Goal: Task Accomplishment & Management: Complete application form

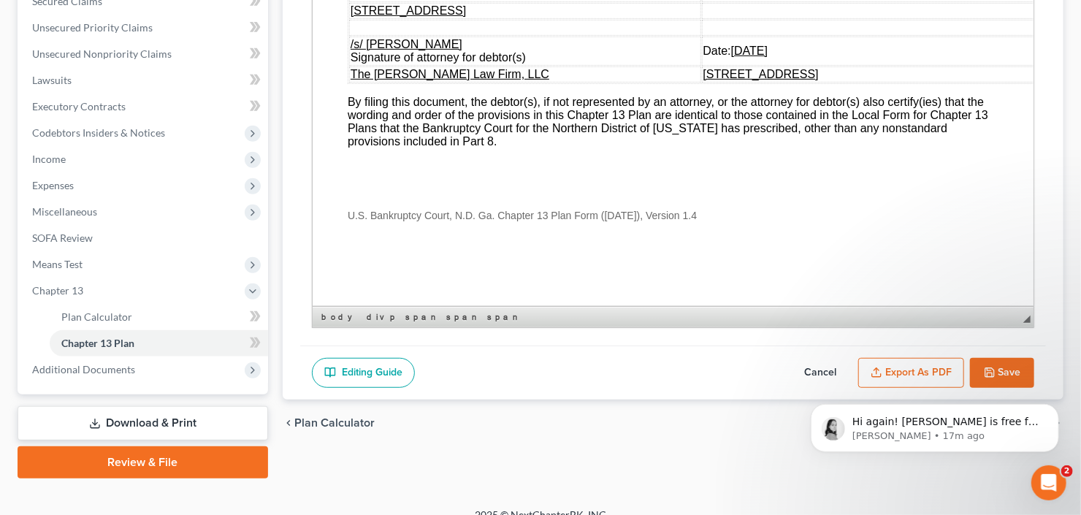
scroll to position [338, 0]
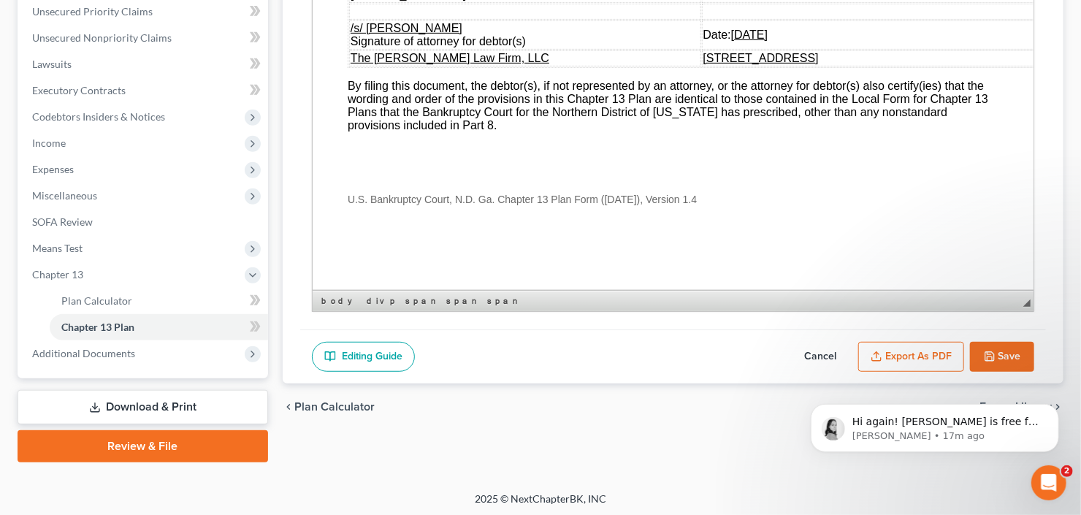
click at [1011, 342] on button "Save" at bounding box center [1002, 357] width 64 height 31
select select "2"
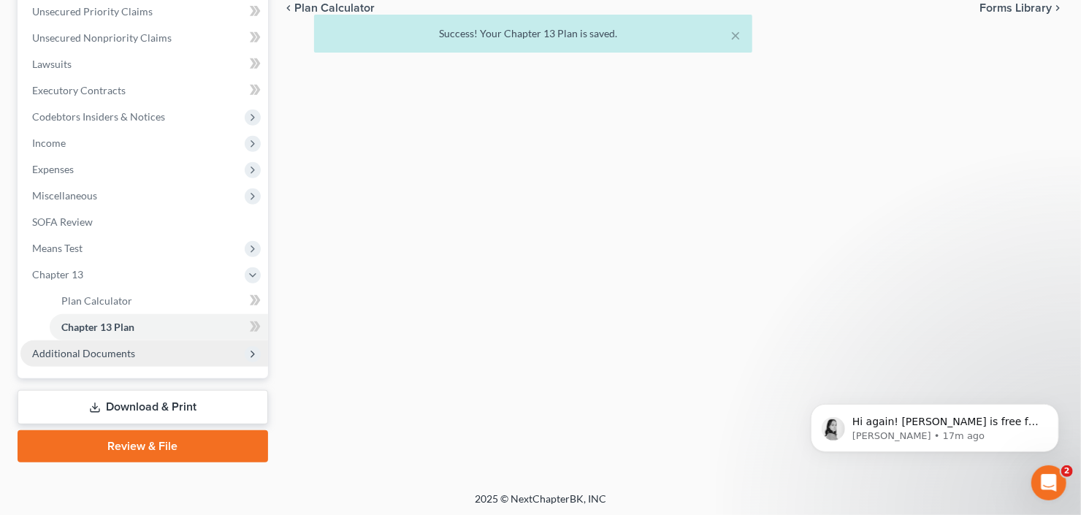
click at [108, 350] on span "Additional Documents" at bounding box center [83, 353] width 103 height 12
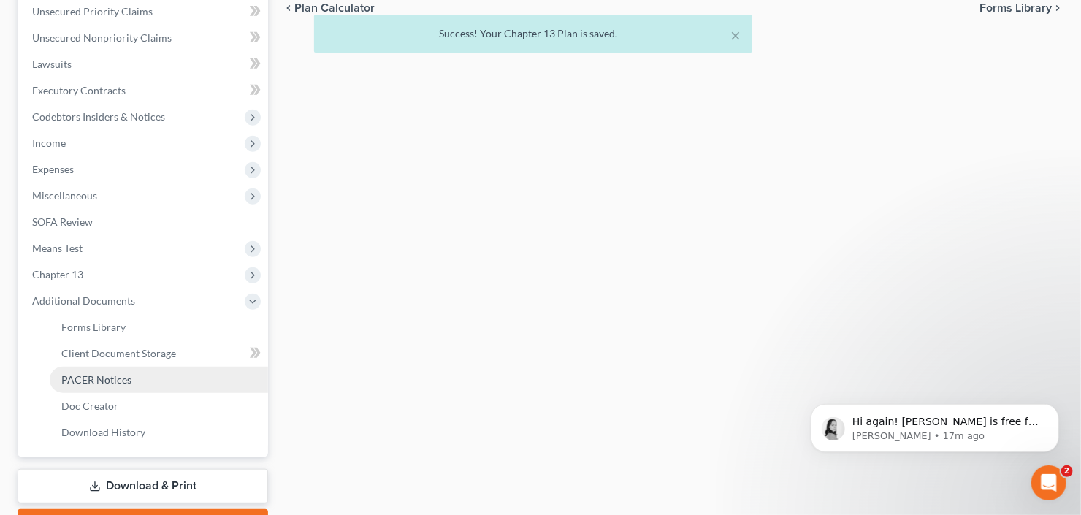
click at [102, 367] on link "PACER Notices" at bounding box center [159, 380] width 218 height 26
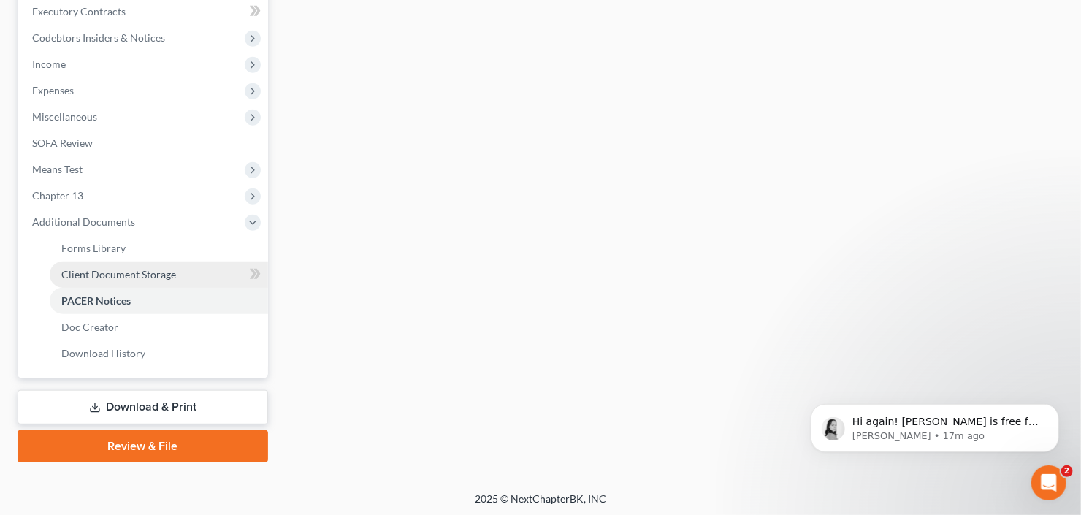
click at [145, 280] on link "Client Document Storage" at bounding box center [159, 275] width 218 height 26
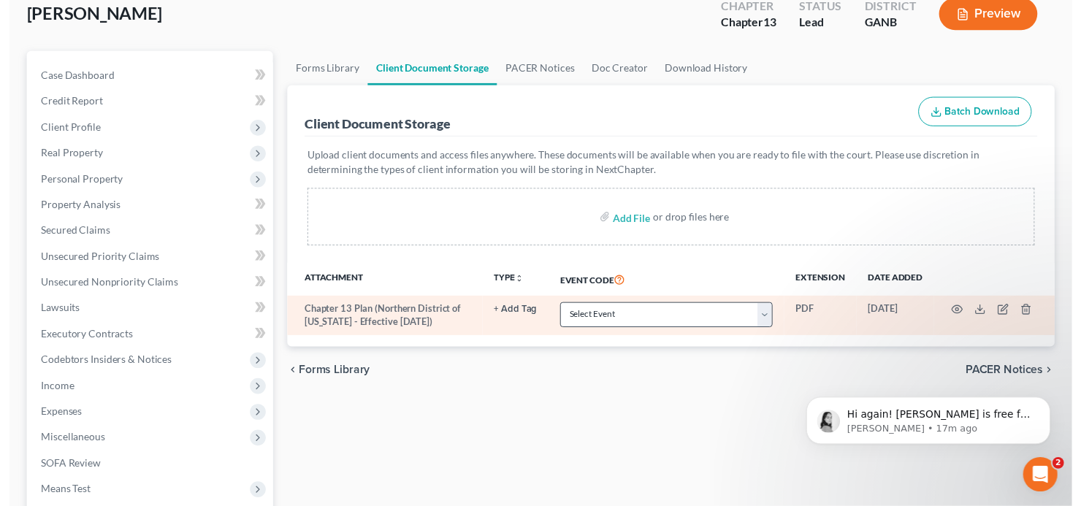
scroll to position [175, 0]
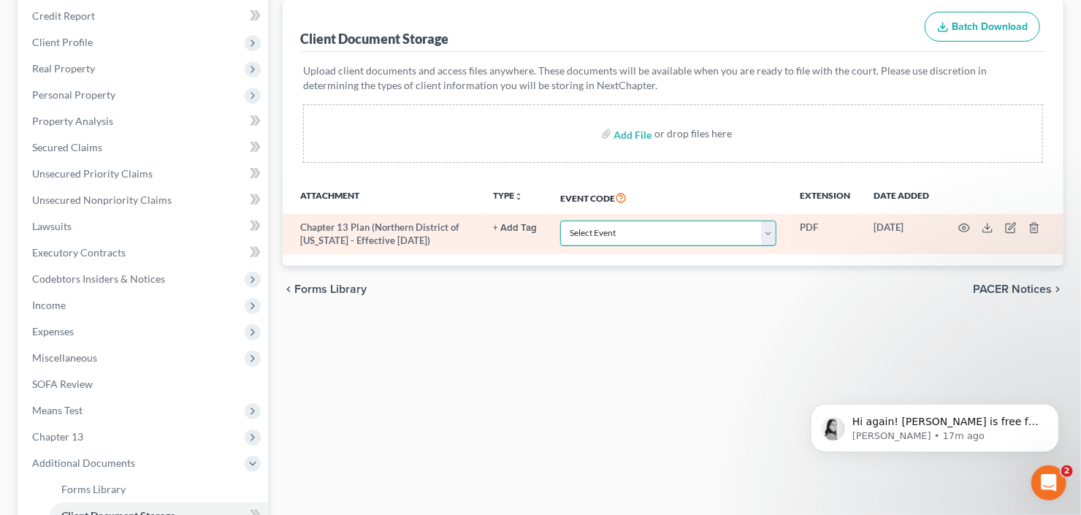
click at [719, 229] on select "Select Event 01 - Chapter 13 Plan - Initial Plan 02-Application to Pay Filing F…" at bounding box center [668, 234] width 216 height 26
select select "0"
click at [560, 221] on select "Select Event 01 - Chapter 13 Plan - Initial Plan 02-Application to Pay Filing F…" at bounding box center [668, 234] width 216 height 26
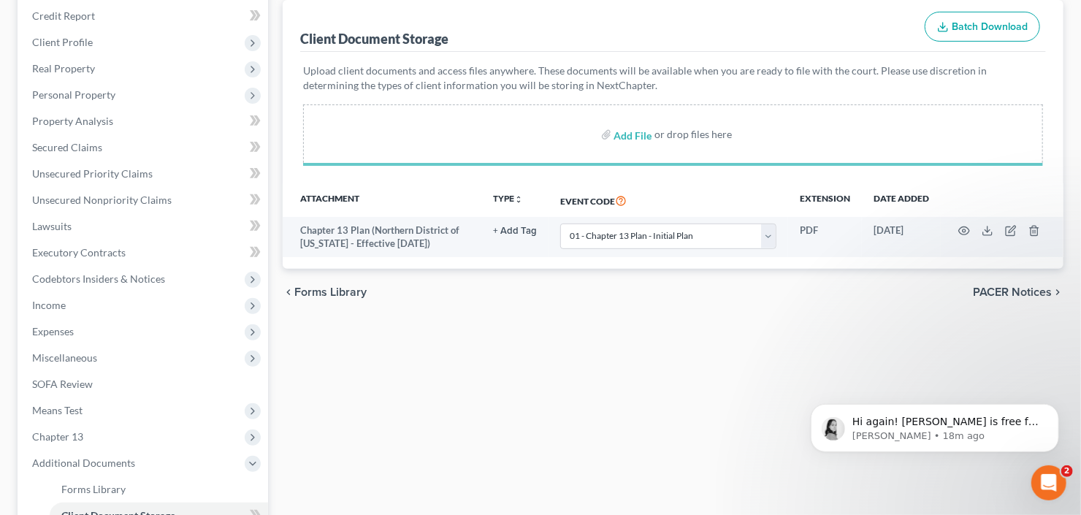
select select "0"
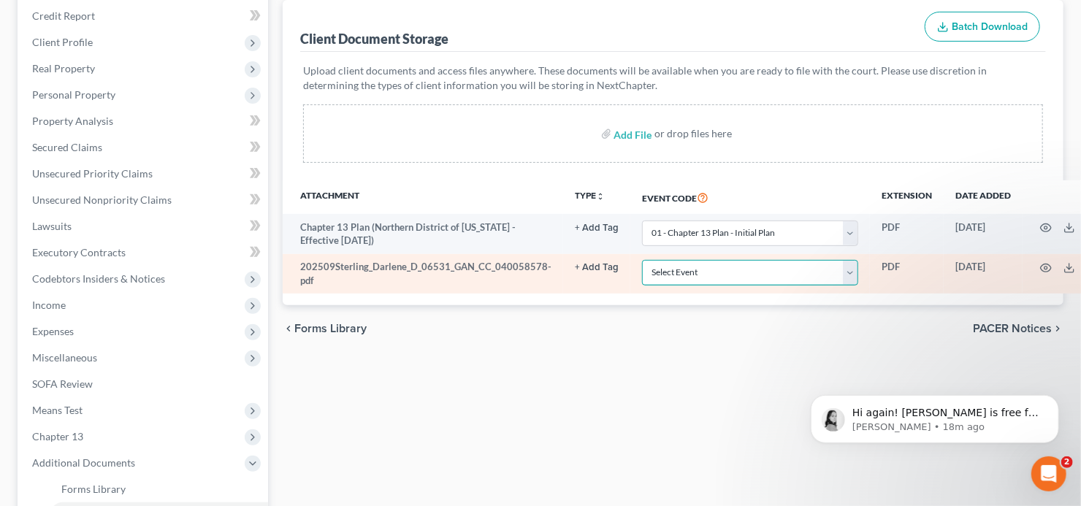
click at [707, 273] on select "Select Event 01 - Chapter 13 Plan - Initial Plan 02-Application to Pay Filing F…" at bounding box center [750, 273] width 216 height 26
select select "5"
click at [707, 273] on select "Select Event 01 - Chapter 13 Plan - Initial Plan 02-Application to Pay Filing F…" at bounding box center [750, 273] width 216 height 26
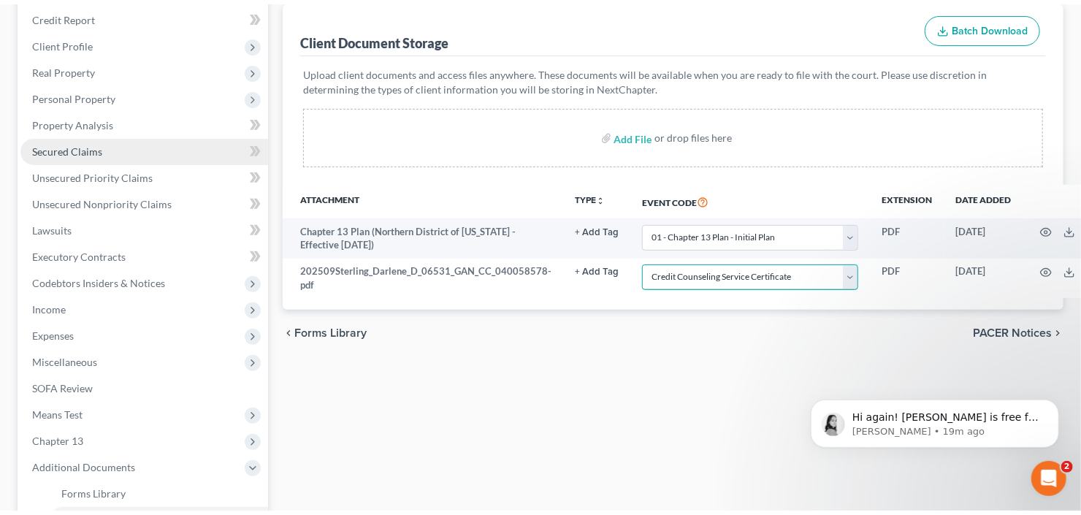
scroll to position [0, 0]
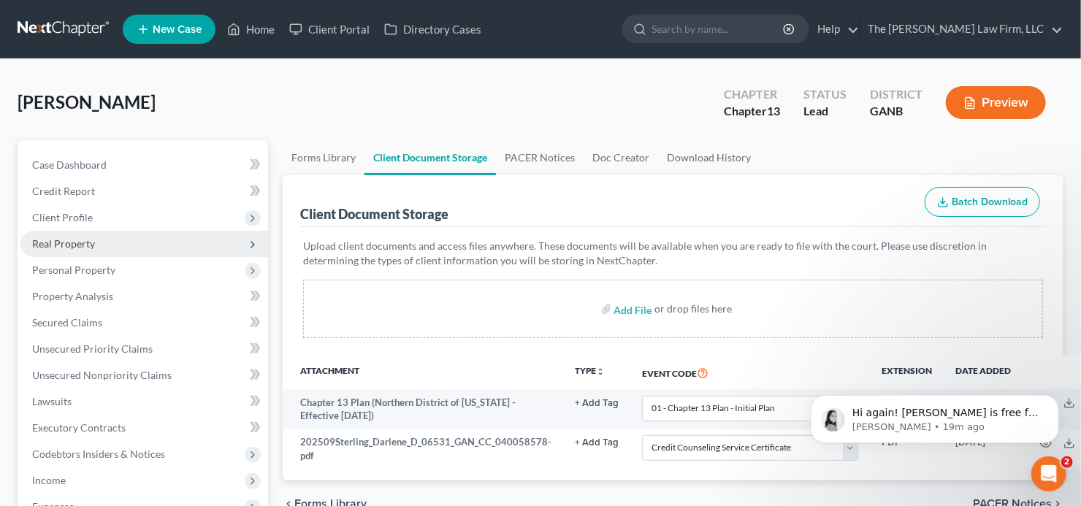
click at [77, 231] on span "Real Property" at bounding box center [144, 244] width 248 height 26
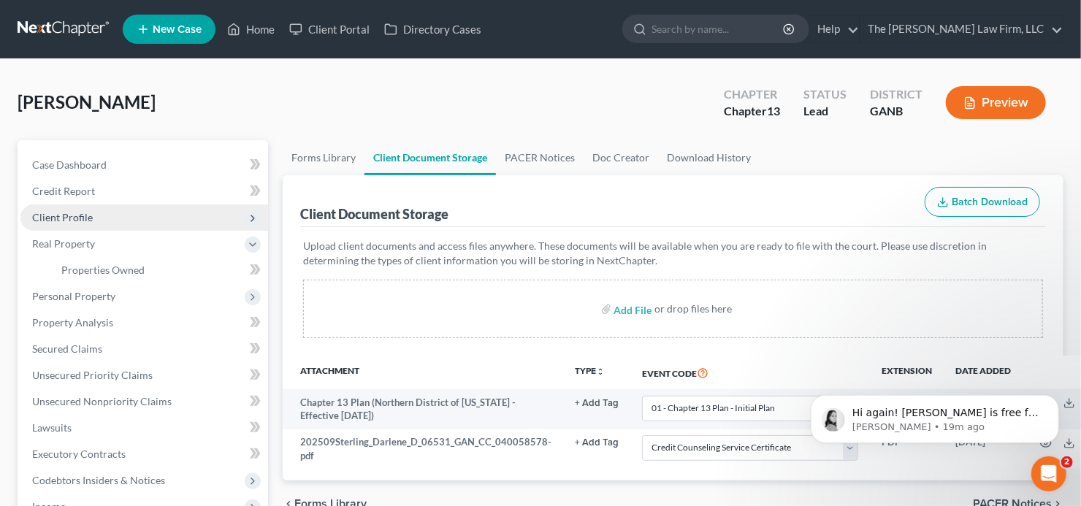
click at [88, 216] on span "Client Profile" at bounding box center [62, 217] width 61 height 12
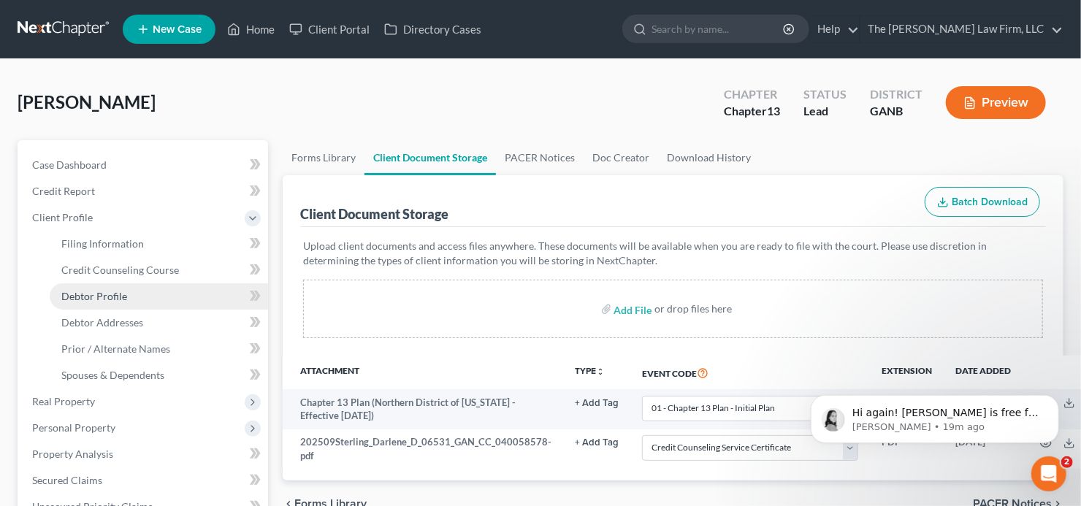
drag, startPoint x: 100, startPoint y: 298, endPoint x: 121, endPoint y: 293, distance: 21.1
click at [99, 298] on span "Debtor Profile" at bounding box center [94, 296] width 66 height 12
select select "0"
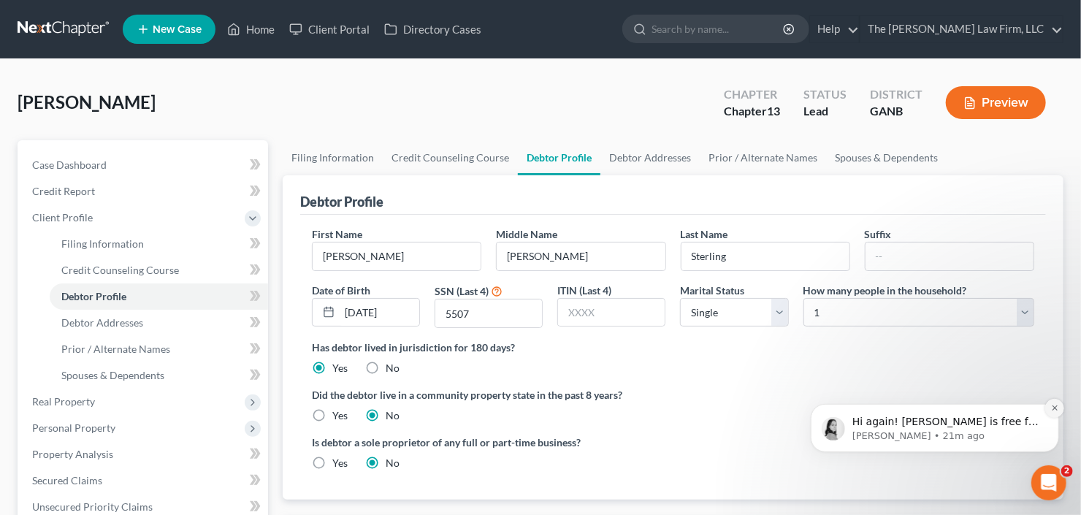
click at [1053, 404] on icon "Dismiss notification" at bounding box center [1055, 407] width 8 height 8
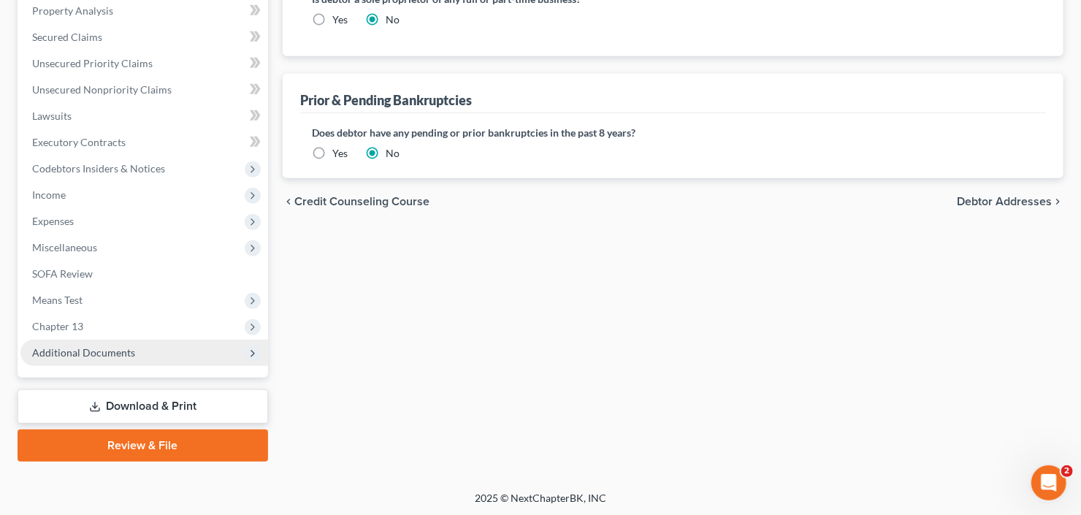
click at [107, 346] on span "Additional Documents" at bounding box center [83, 352] width 103 height 12
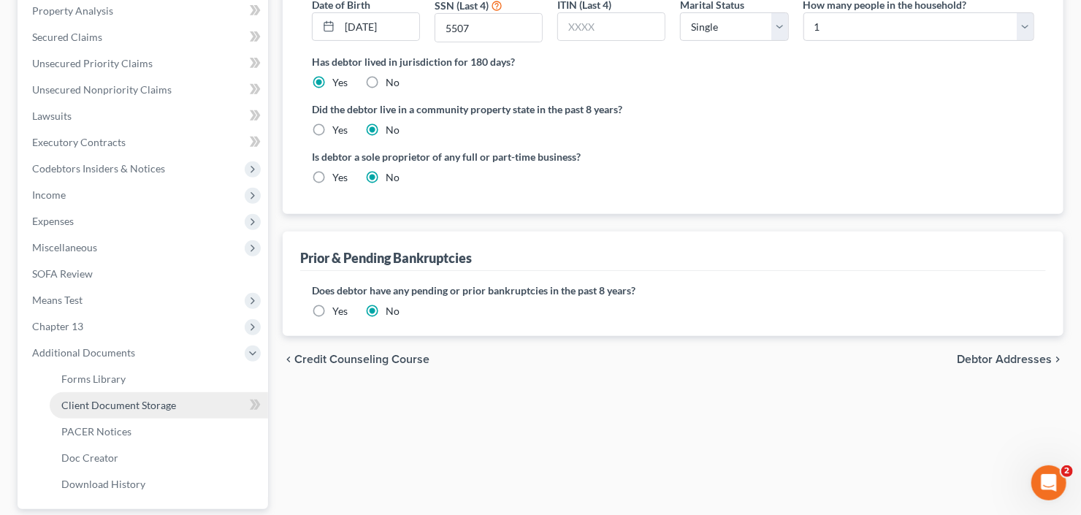
click at [121, 400] on span "Client Document Storage" at bounding box center [118, 405] width 115 height 12
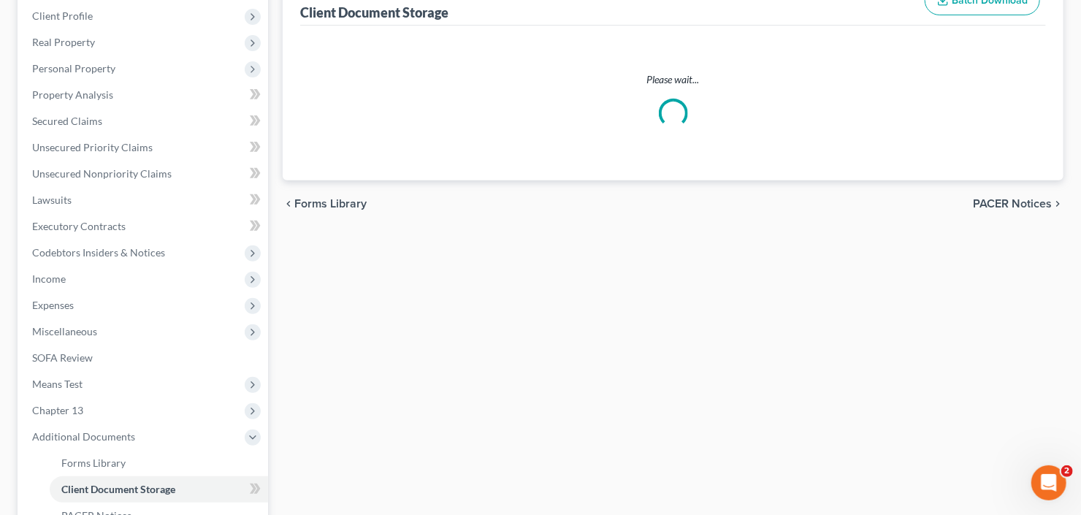
scroll to position [32, 0]
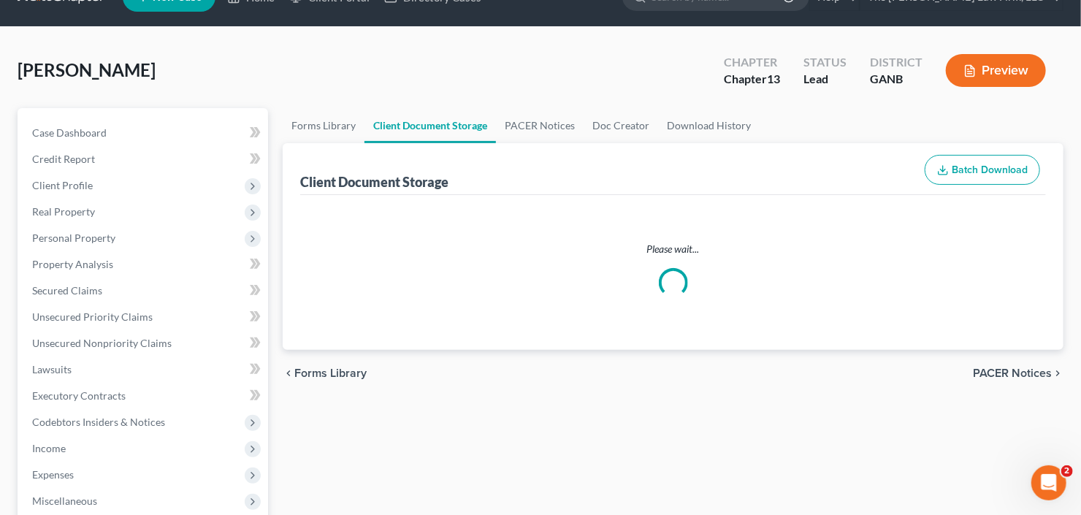
select select "0"
select select "5"
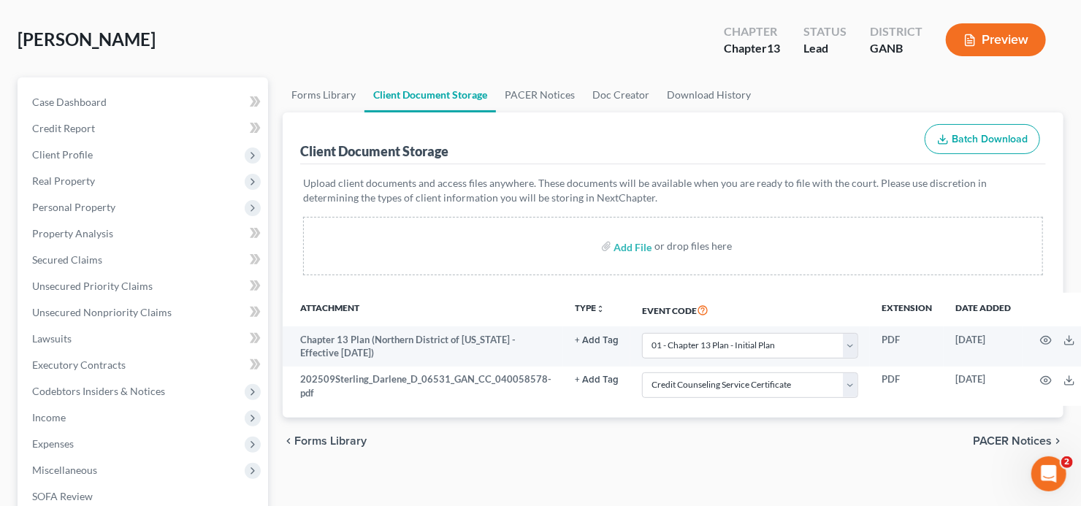
scroll to position [117, 0]
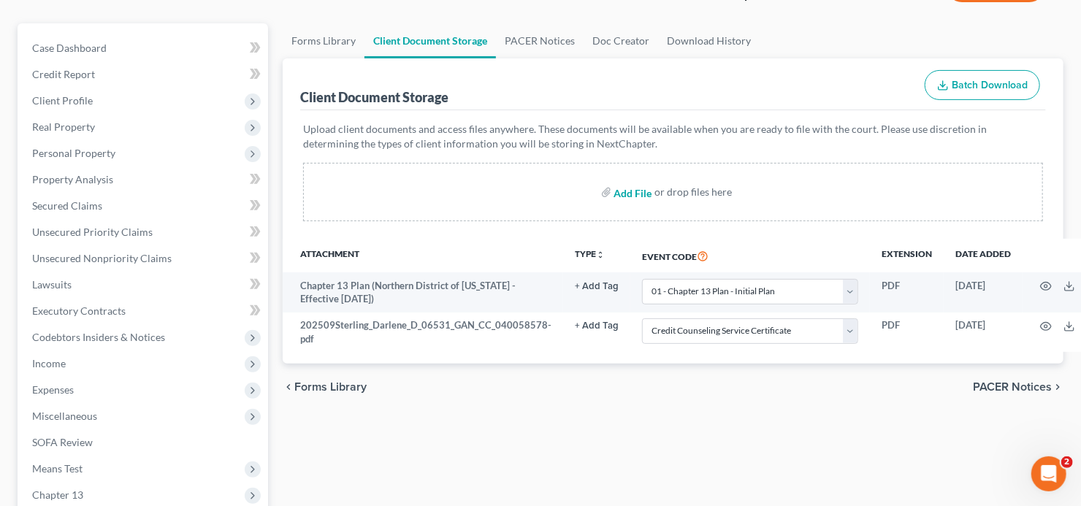
click at [623, 193] on input "file" at bounding box center [631, 192] width 35 height 26
type input "C:\fakepath\Statement_Regarding_Pay_AdvicesEX.pdf"
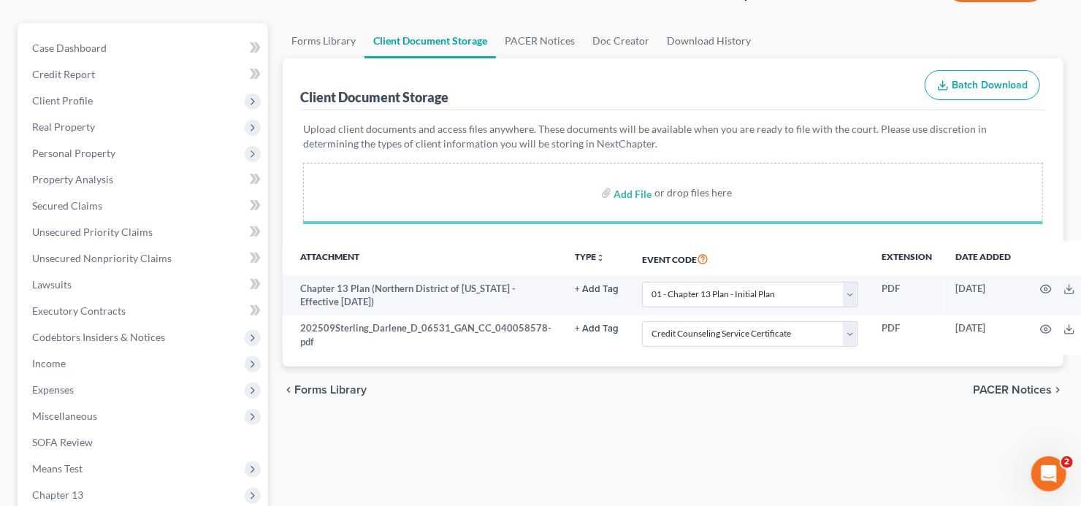
select select "0"
select select "5"
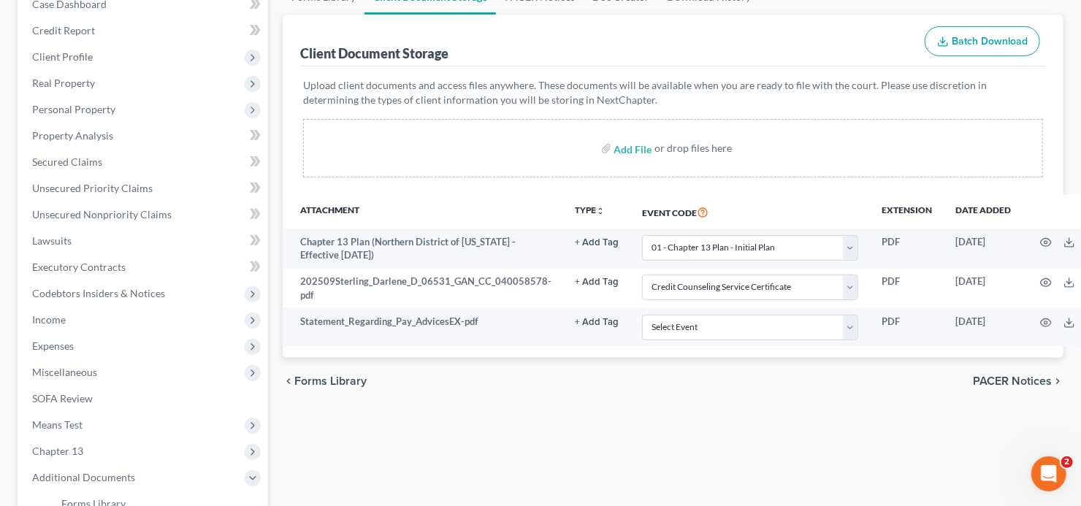
scroll to position [234, 0]
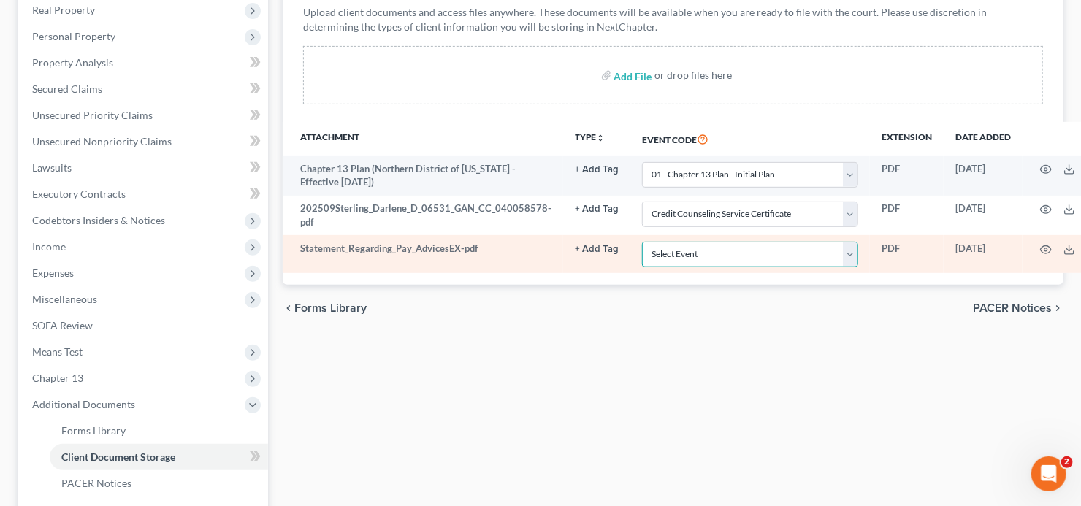
click at [748, 256] on select "Select Event 01 - Chapter 13 Plan - Initial Plan 02-Application to Pay Filing F…" at bounding box center [750, 255] width 216 height 26
select select "35"
click at [642, 242] on select "Select Event 01 - Chapter 13 Plan - Initial Plan 02-Application to Pay Filing F…" at bounding box center [750, 255] width 216 height 26
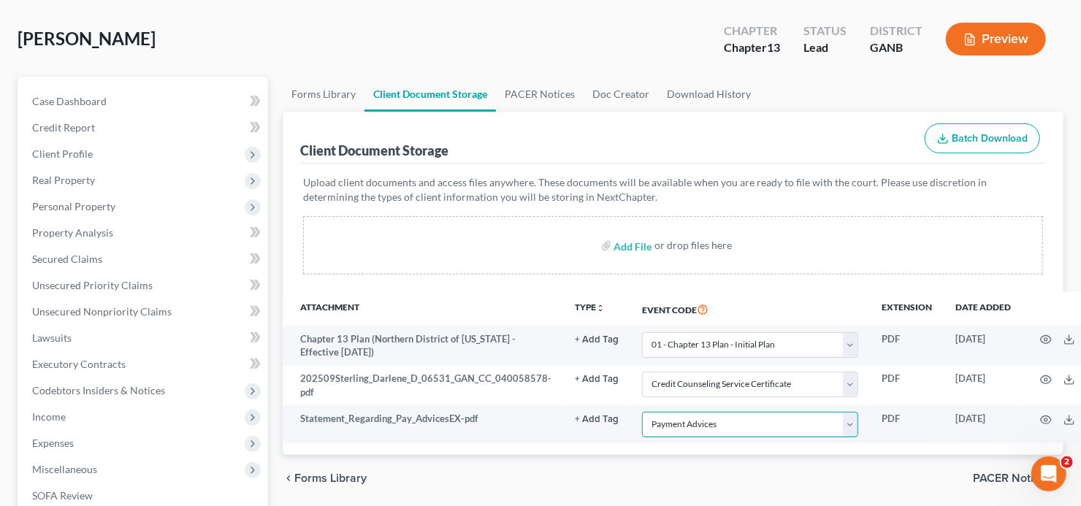
scroll to position [0, 0]
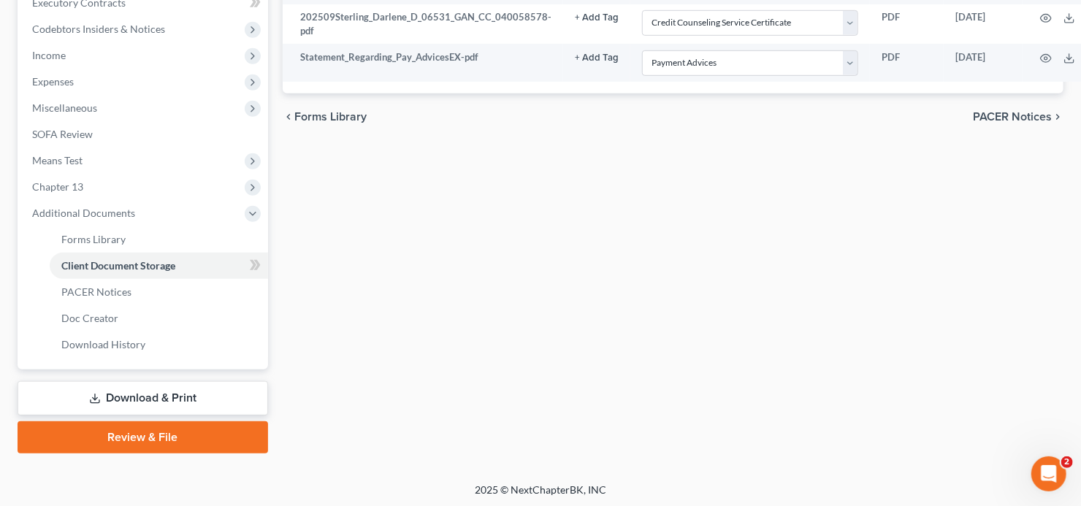
click at [104, 441] on link "Review & File" at bounding box center [143, 438] width 251 height 32
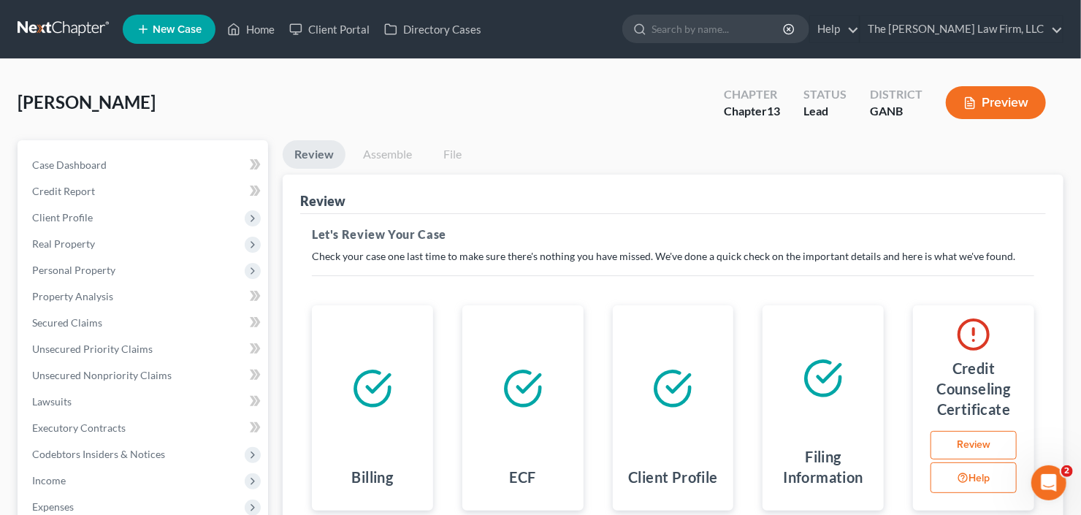
click at [393, 153] on link "Assemble" at bounding box center [387, 154] width 72 height 28
click at [979, 437] on link "Review" at bounding box center [974, 445] width 86 height 29
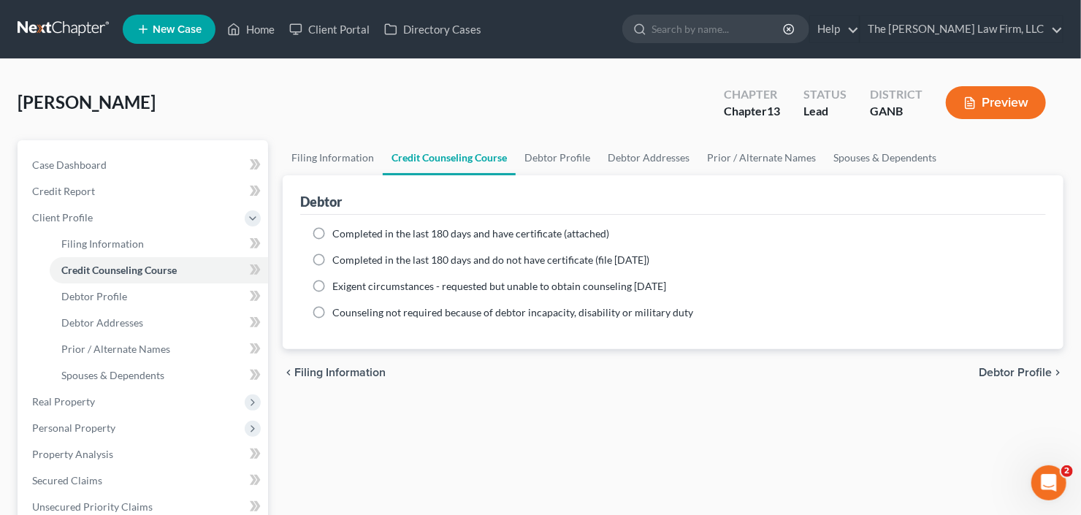
click at [332, 254] on label "Completed in the last 180 days and do not have certificate (file within 14 days)" at bounding box center [490, 260] width 317 height 15
click at [338, 254] on input "Completed in the last 180 days and do not have certificate (file within 14 days)" at bounding box center [342, 257] width 9 height 9
radio input "true"
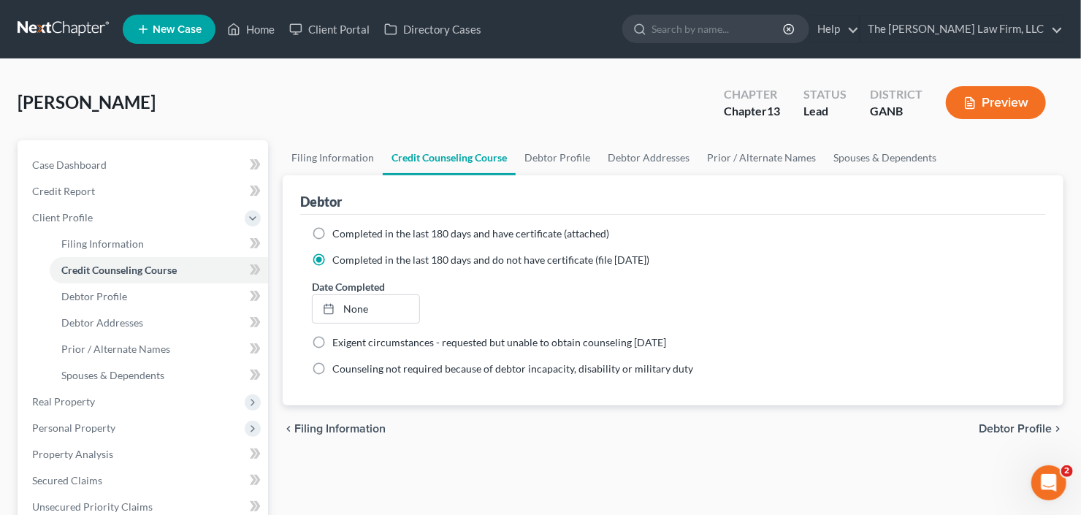
click at [330, 229] on div "Completed in the last 180 days and have certificate (attached)" at bounding box center [673, 233] width 722 height 15
click at [332, 229] on label "Completed in the last 180 days and have certificate (attached)" at bounding box center [470, 233] width 277 height 15
click at [338, 229] on input "Completed in the last 180 days and have certificate (attached)" at bounding box center [342, 230] width 9 height 9
radio input "true"
radio input "false"
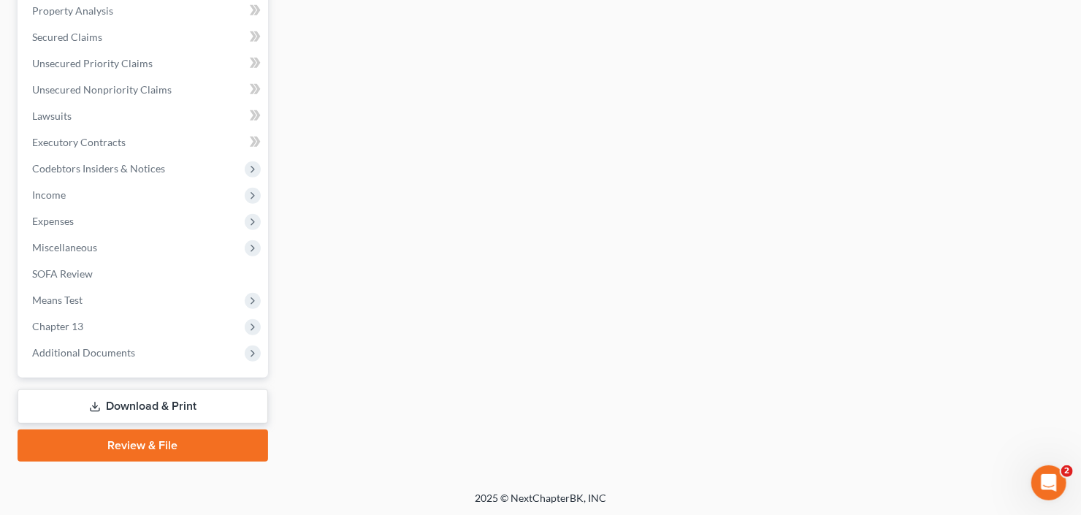
drag, startPoint x: 102, startPoint y: 439, endPoint x: 210, endPoint y: 410, distance: 112.7
click at [102, 439] on link "Review & File" at bounding box center [143, 446] width 251 height 32
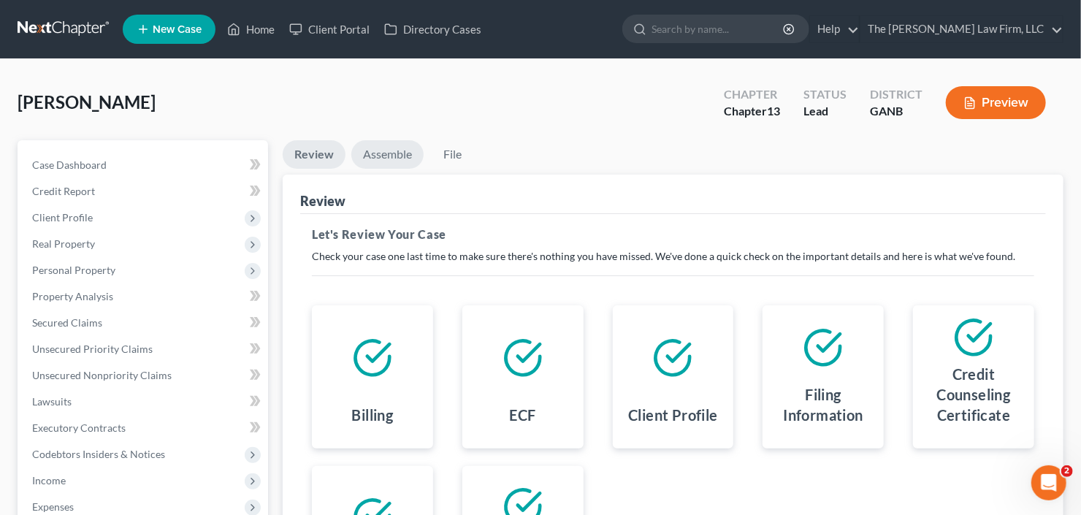
drag, startPoint x: 394, startPoint y: 149, endPoint x: 424, endPoint y: 180, distance: 42.4
click at [394, 148] on link "Assemble" at bounding box center [387, 154] width 72 height 28
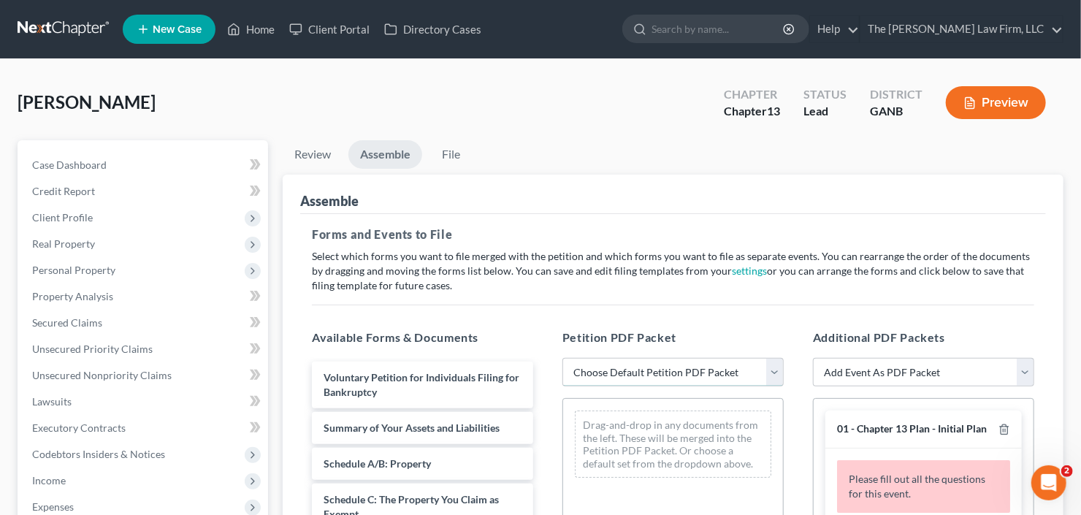
click at [671, 375] on select "Choose Default Petition PDF Packet Complete Bankruptcy Petition (all forms and …" at bounding box center [673, 372] width 221 height 29
select select "0"
click at [563, 358] on select "Choose Default Petition PDF Packet Complete Bankruptcy Petition (all forms and …" at bounding box center [673, 372] width 221 height 29
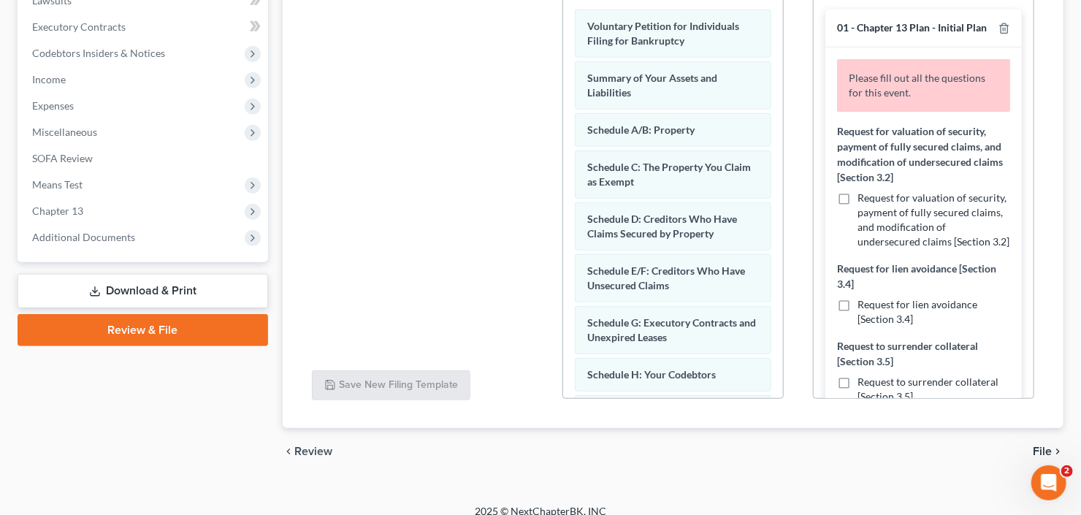
scroll to position [414, 0]
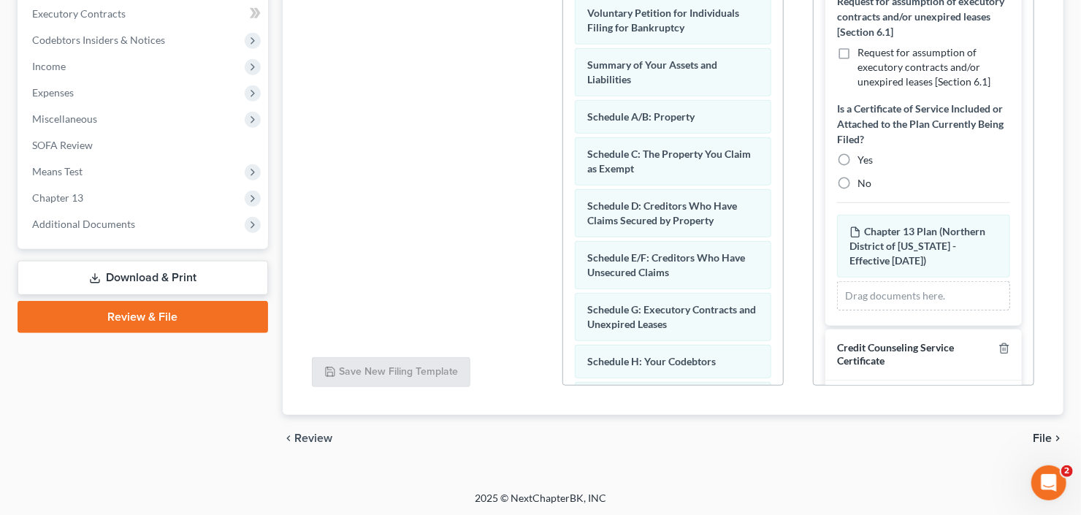
click at [858, 191] on label "No" at bounding box center [865, 183] width 14 height 15
click at [863, 186] on input "No" at bounding box center [867, 180] width 9 height 9
radio input "true"
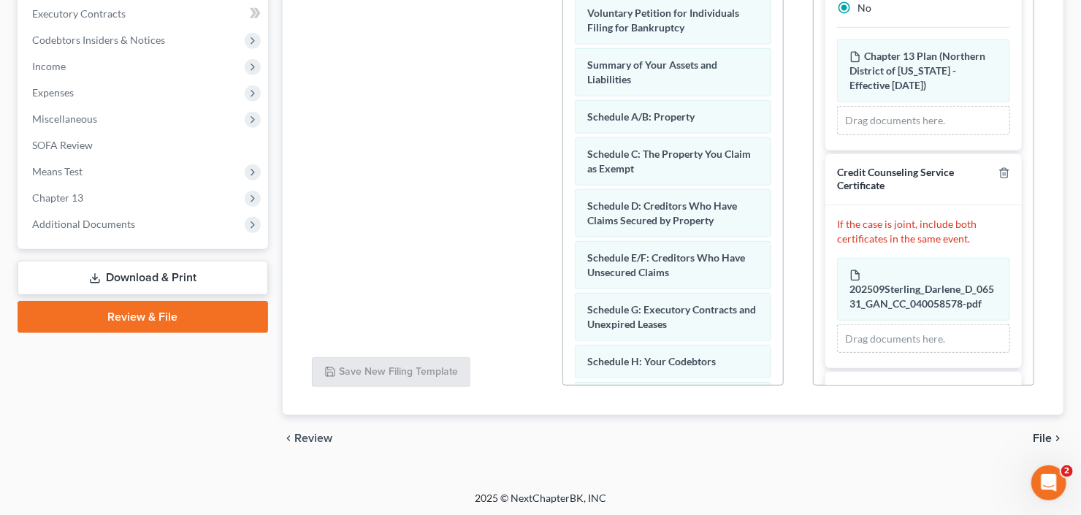
scroll to position [754, 0]
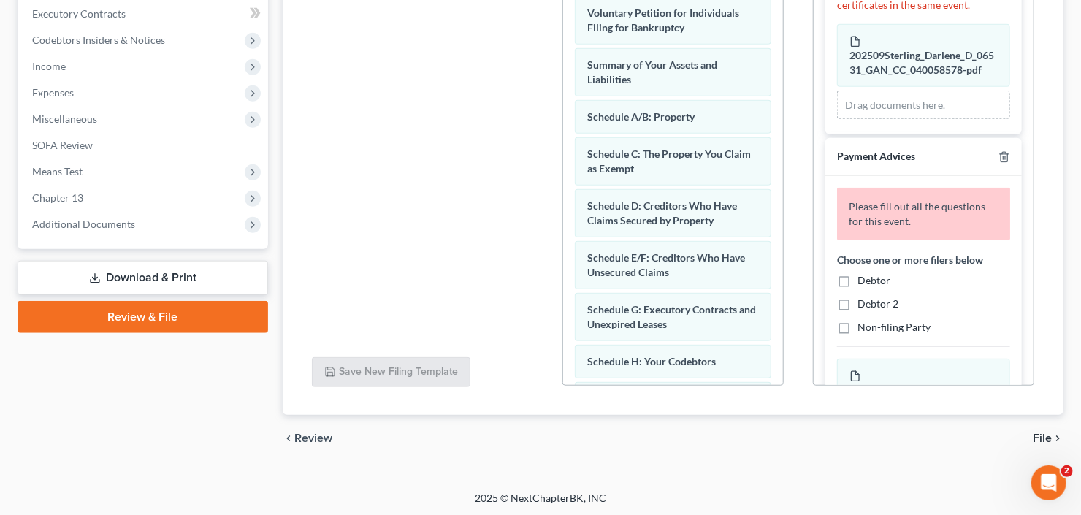
click at [858, 288] on label "Debtor" at bounding box center [874, 280] width 33 height 15
click at [863, 283] on input "Debtor" at bounding box center [867, 277] width 9 height 9
checkbox input "true"
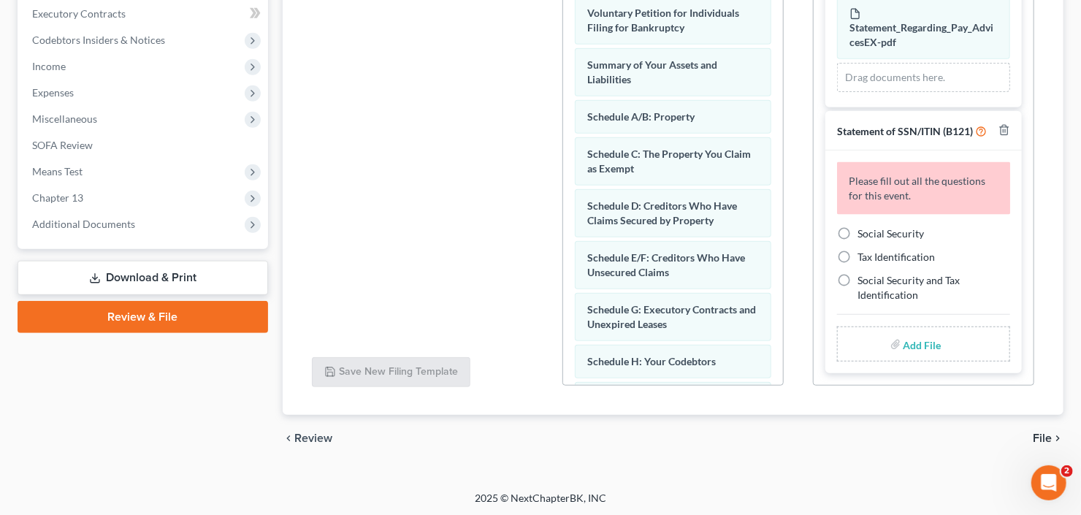
click at [858, 227] on label "Social Security" at bounding box center [891, 233] width 66 height 15
click at [863, 227] on input "Social Security" at bounding box center [867, 230] width 9 height 9
radio input "true"
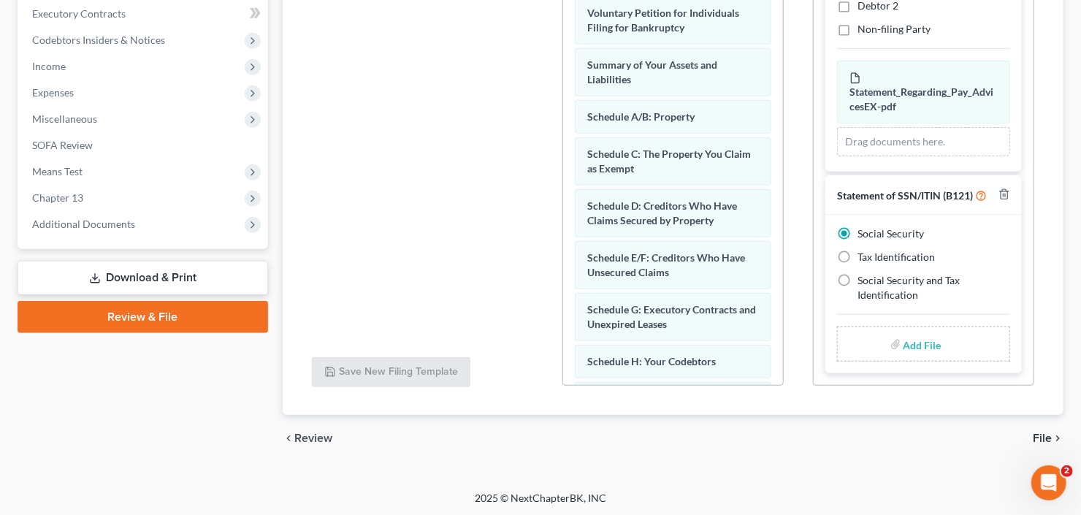
scroll to position [1025, 0]
click at [924, 340] on input "file" at bounding box center [921, 344] width 35 height 26
type input "C:\fakepath\Darlene S b21ex.pdf"
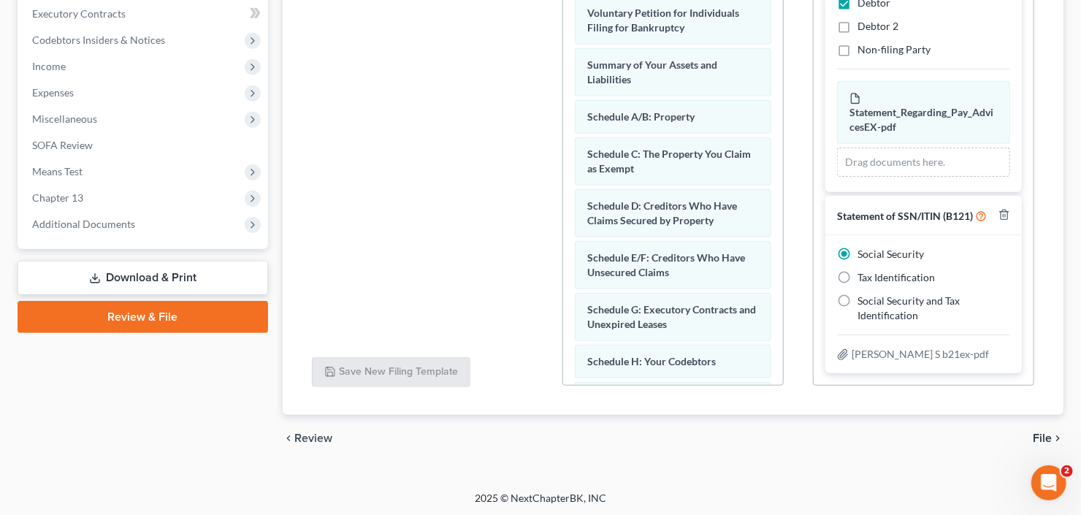
scroll to position [1004, 0]
click at [1042, 436] on span "File" at bounding box center [1042, 438] width 19 height 12
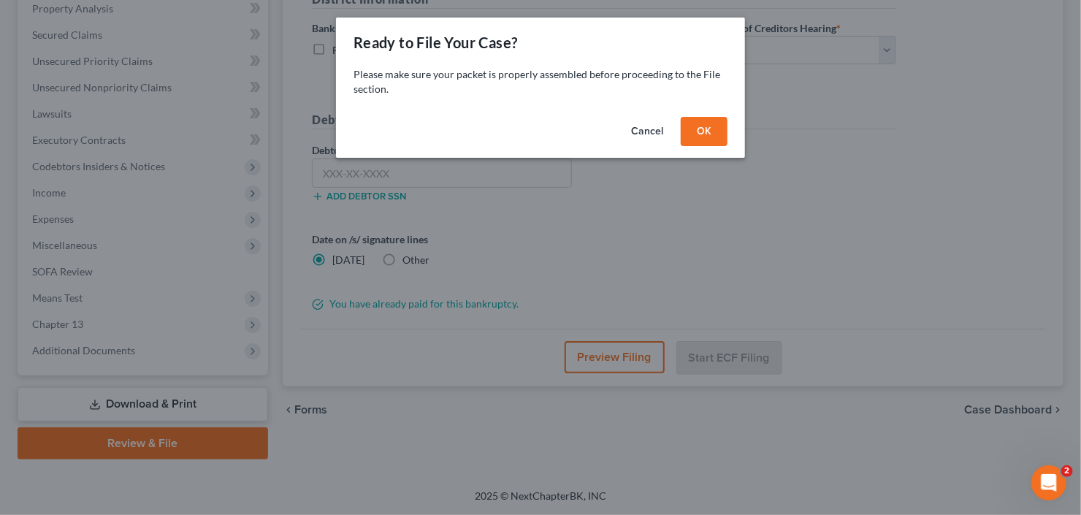
scroll to position [285, 0]
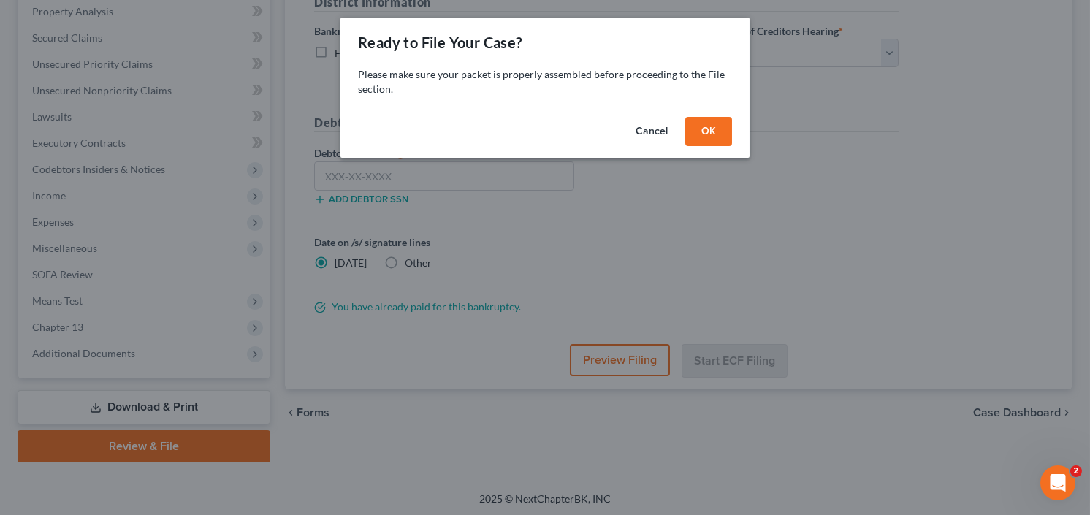
click at [710, 118] on button "OK" at bounding box center [708, 131] width 47 height 29
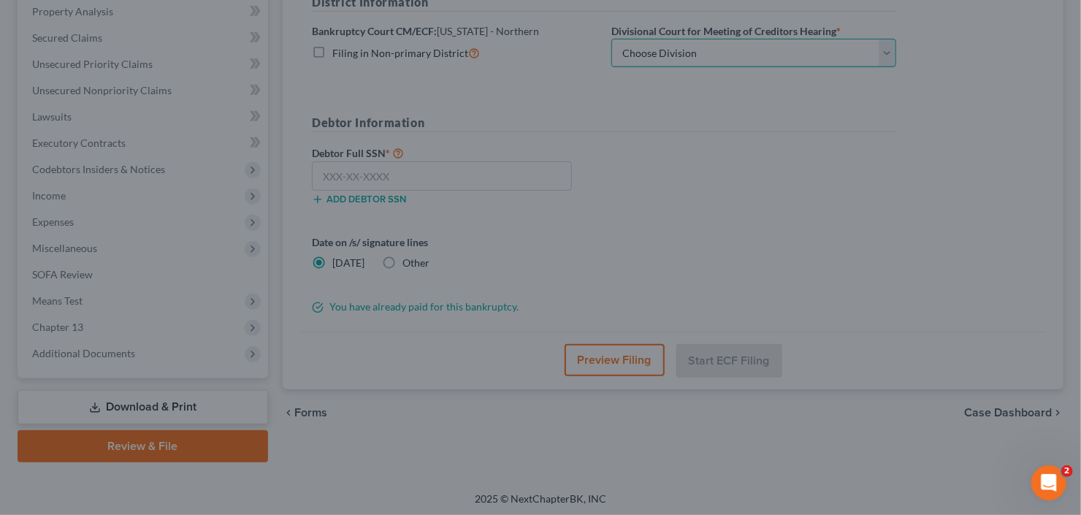
click at [721, 50] on select "Choose Division Atlanta Gainesville Newnan Rome" at bounding box center [753, 53] width 285 height 29
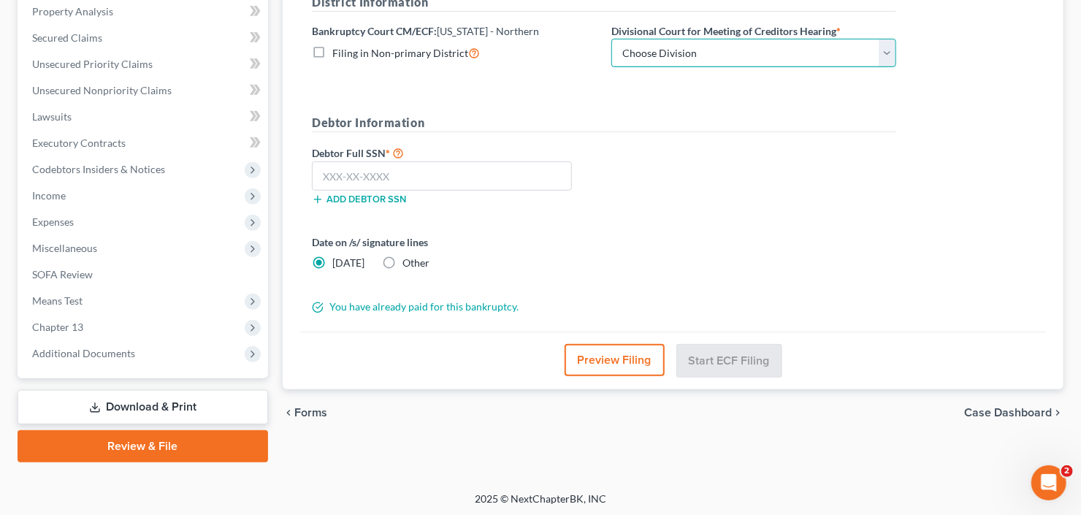
select select "0"
click at [611, 39] on select "Choose Division Atlanta Gainesville Newnan Rome" at bounding box center [753, 53] width 285 height 29
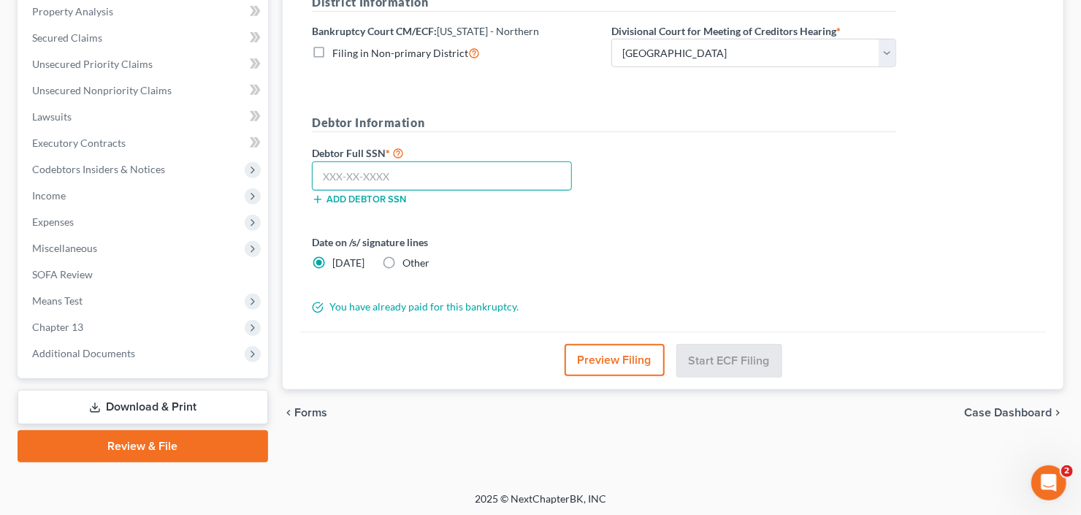
click at [379, 168] on input "text" at bounding box center [442, 175] width 260 height 29
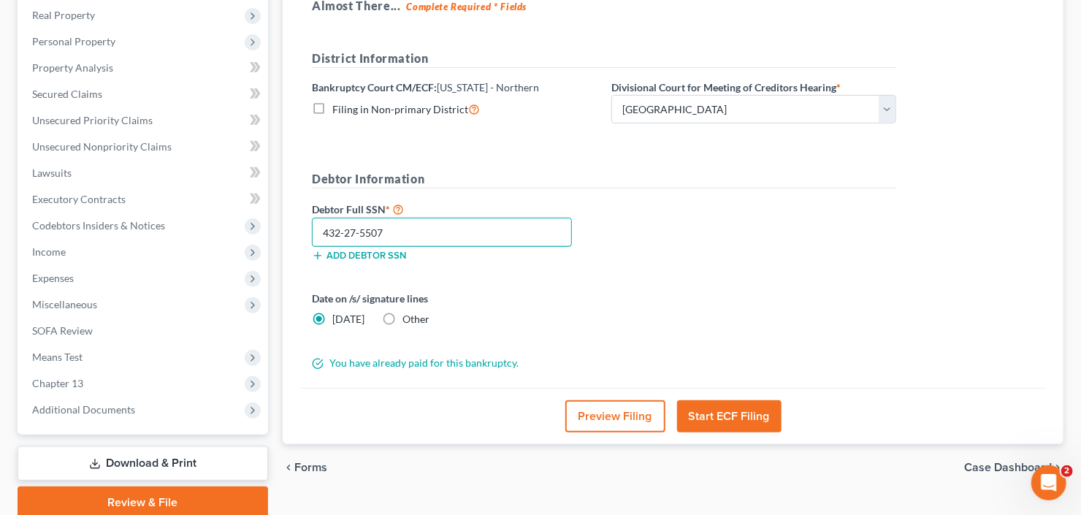
scroll to position [234, 0]
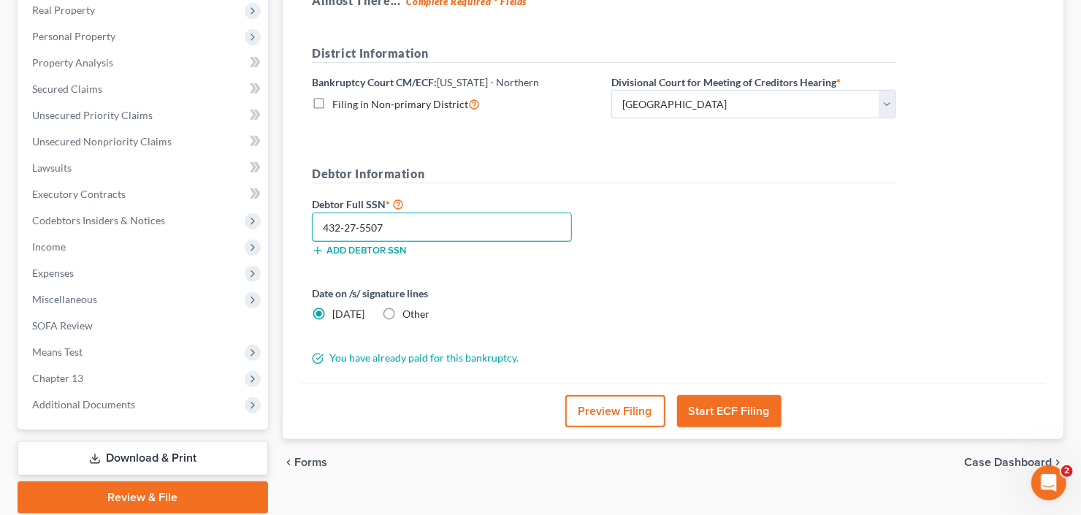
type input "432-27-5507"
click at [721, 411] on button "Start ECF Filing" at bounding box center [729, 411] width 104 height 32
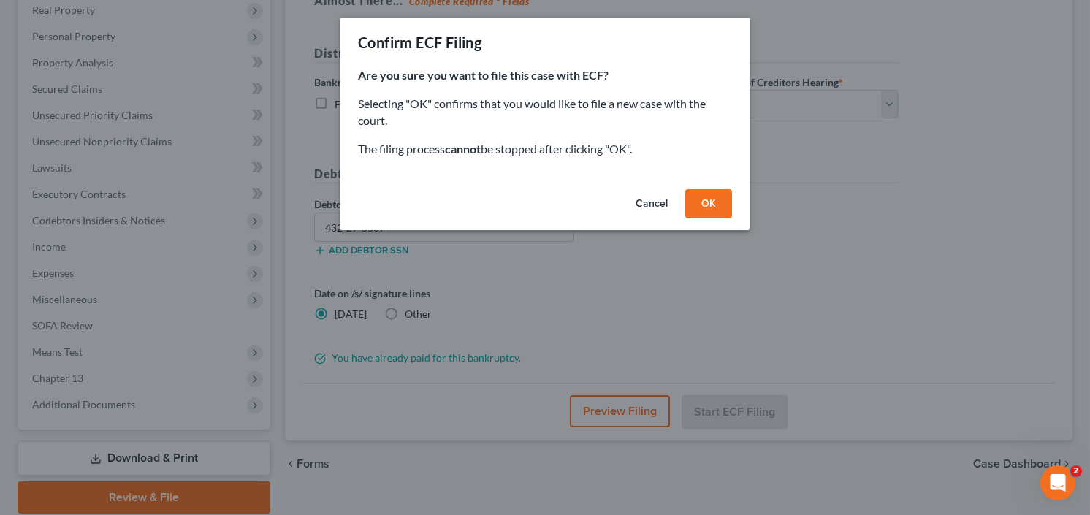
click at [657, 199] on button "Cancel" at bounding box center [652, 203] width 56 height 29
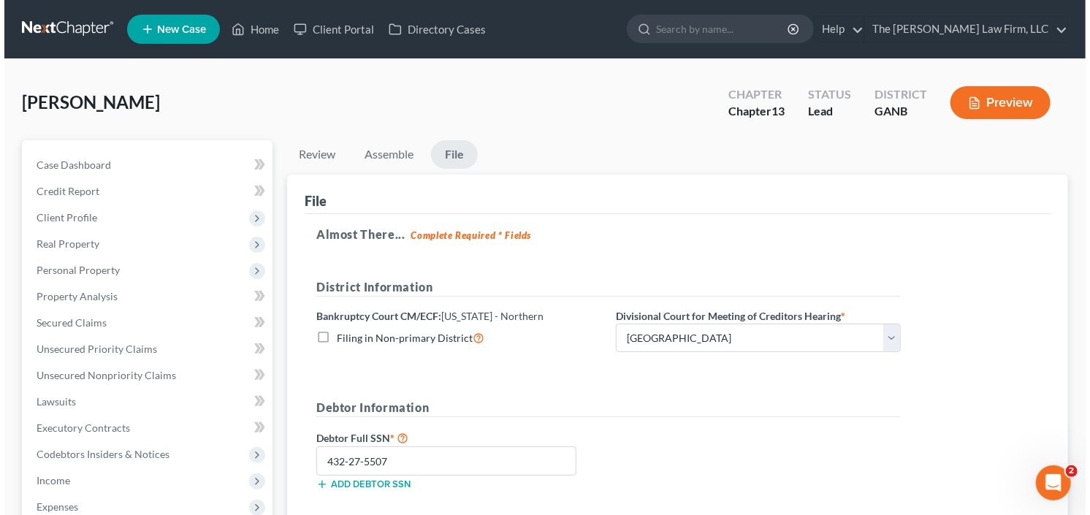
scroll to position [285, 0]
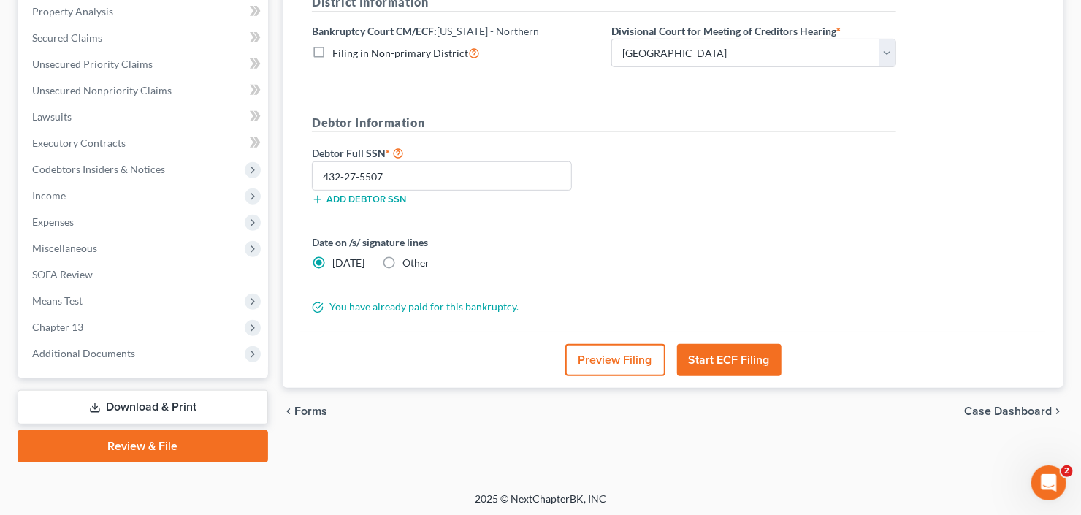
drag, startPoint x: 720, startPoint y: 341, endPoint x: 724, endPoint y: 330, distance: 11.8
click at [719, 343] on div "Preview Filing Start ECF Filing" at bounding box center [673, 360] width 746 height 56
click at [727, 367] on button "Start ECF Filing" at bounding box center [729, 360] width 104 height 32
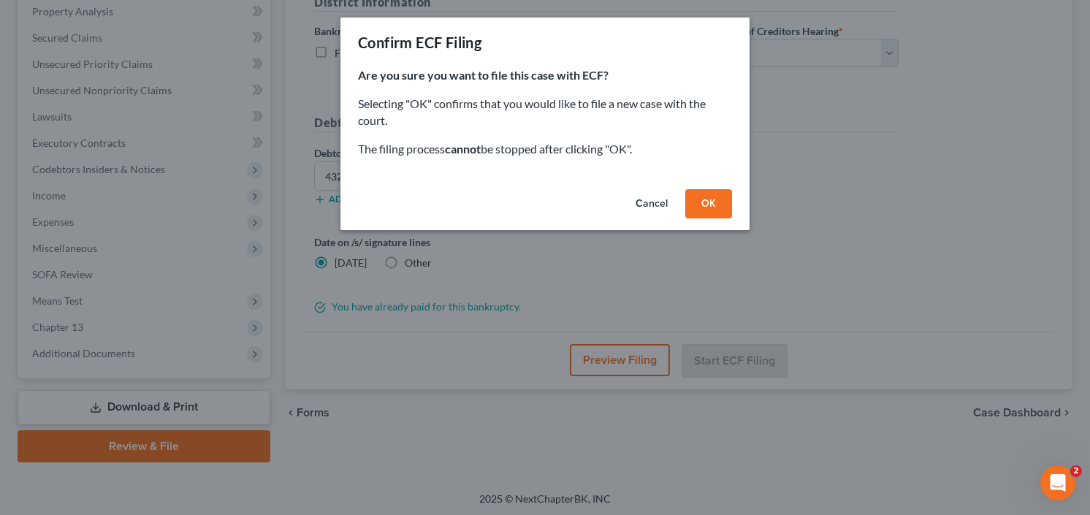
click at [712, 204] on button "OK" at bounding box center [708, 203] width 47 height 29
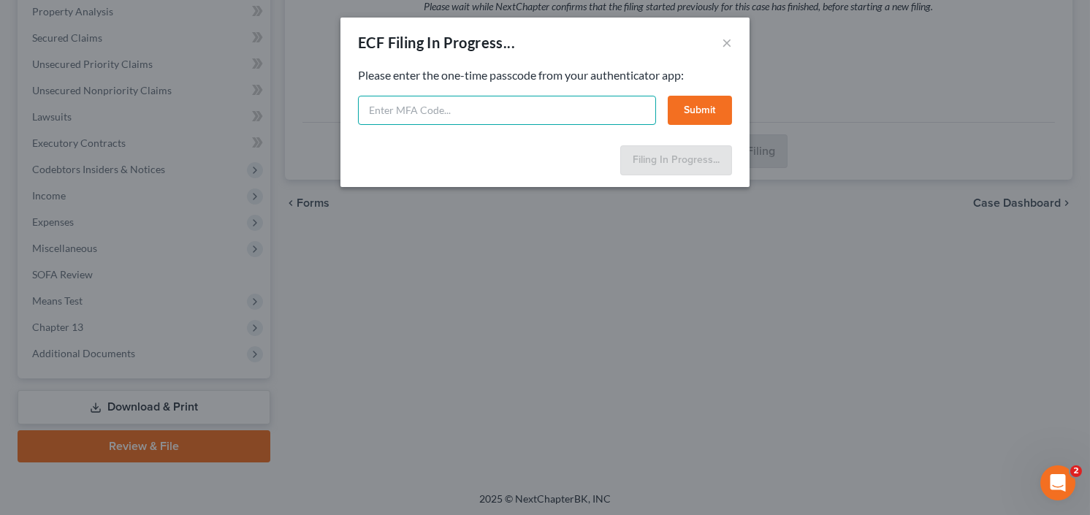
click at [423, 117] on input "text" at bounding box center [507, 110] width 298 height 29
type input "096659"
click at [731, 107] on div "Feel free to download your entire bankruptcy packet here: Please enter the one-…" at bounding box center [544, 103] width 409 height 72
click at [676, 115] on button "Submit" at bounding box center [700, 110] width 64 height 29
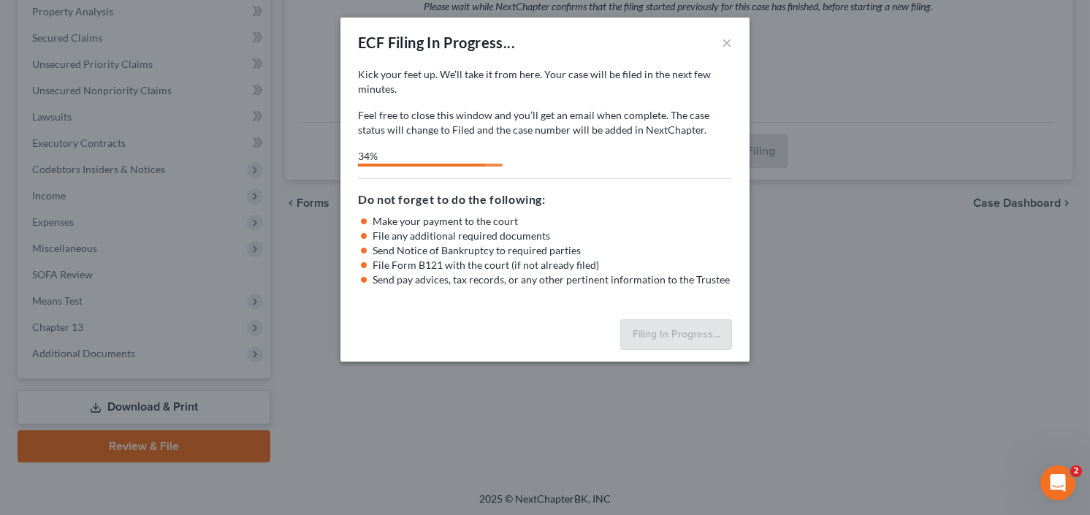
select select "0"
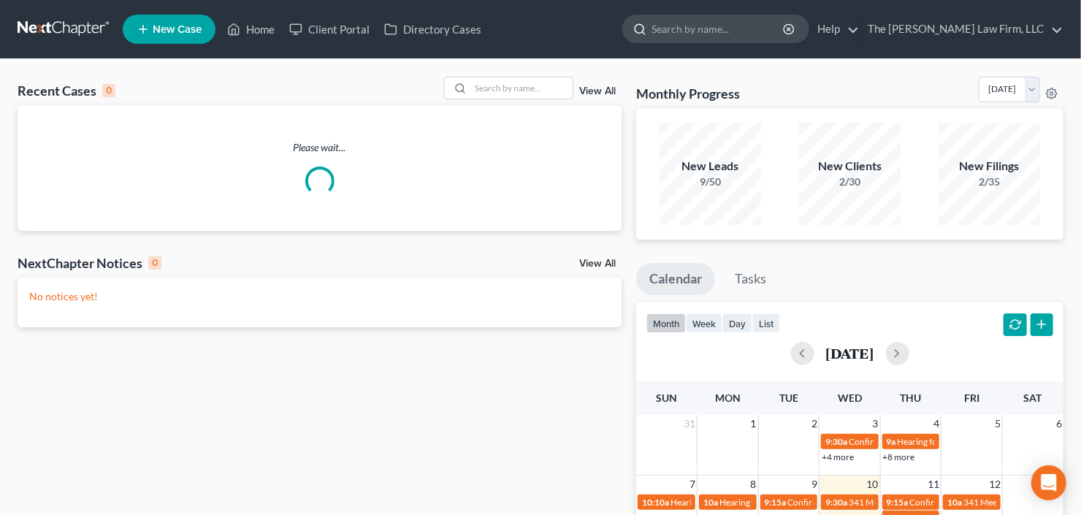
click at [747, 21] on input "search" at bounding box center [719, 28] width 134 height 27
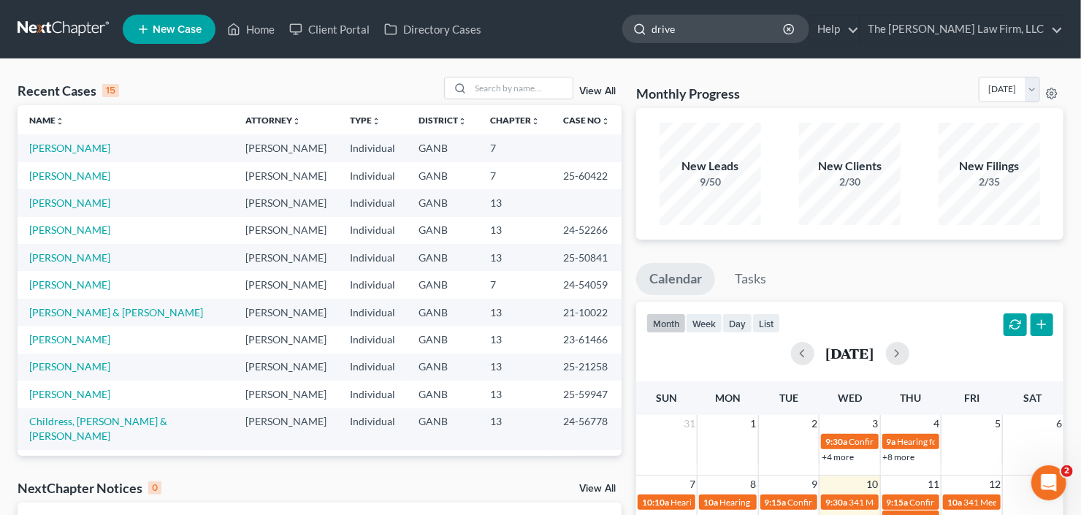
type input "driver"
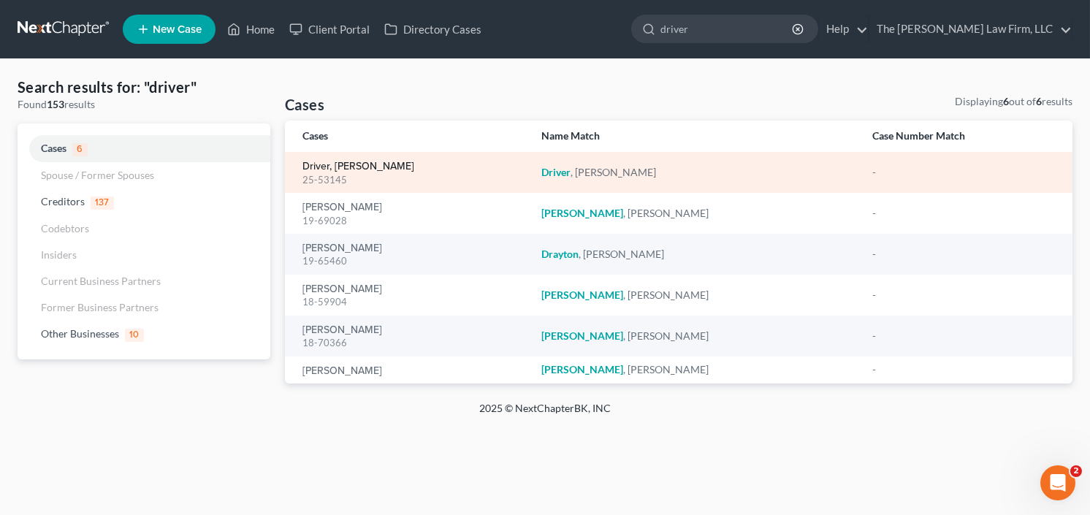
click at [338, 171] on link "Driver, Johnnie" at bounding box center [358, 166] width 112 height 10
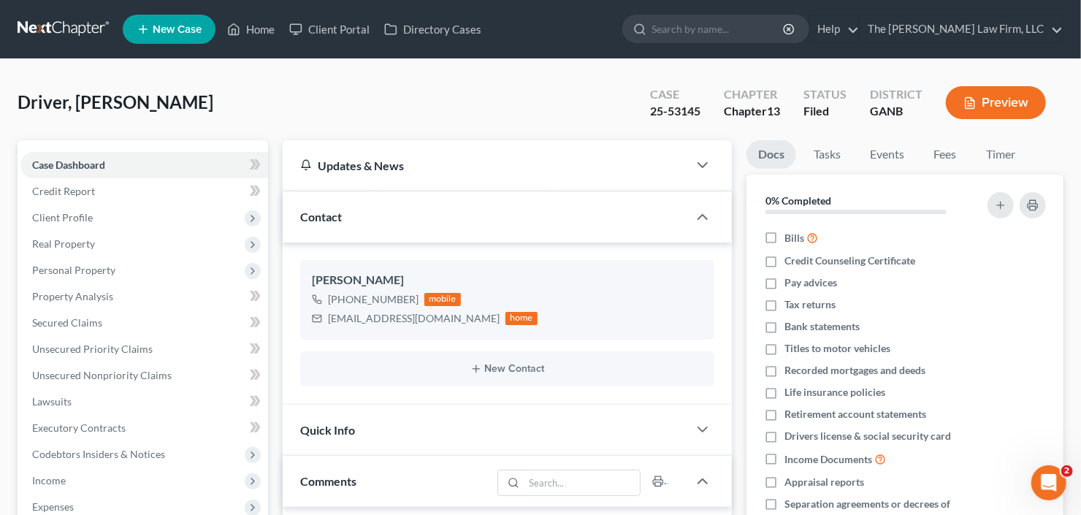
scroll to position [58, 0]
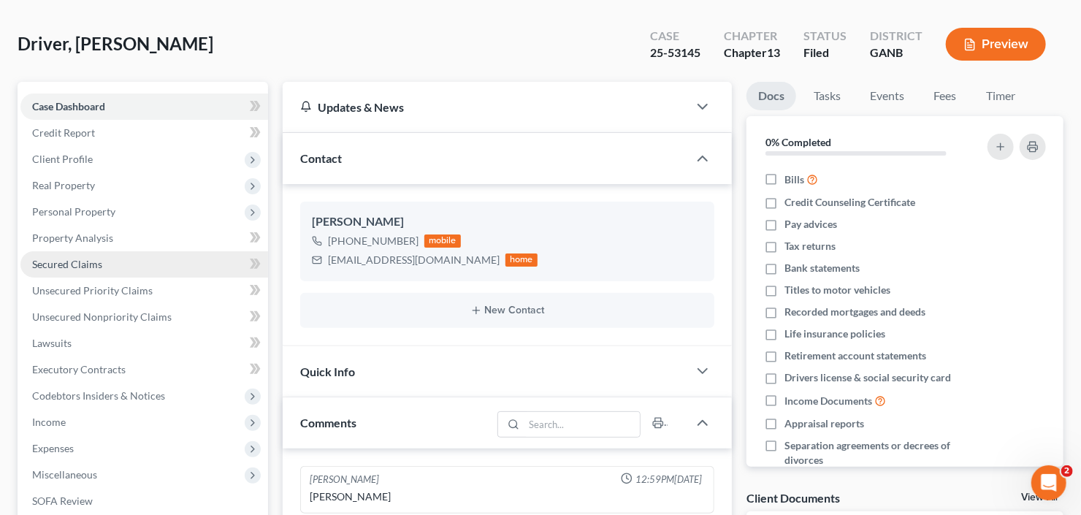
click at [99, 262] on span "Secured Claims" at bounding box center [67, 264] width 70 height 12
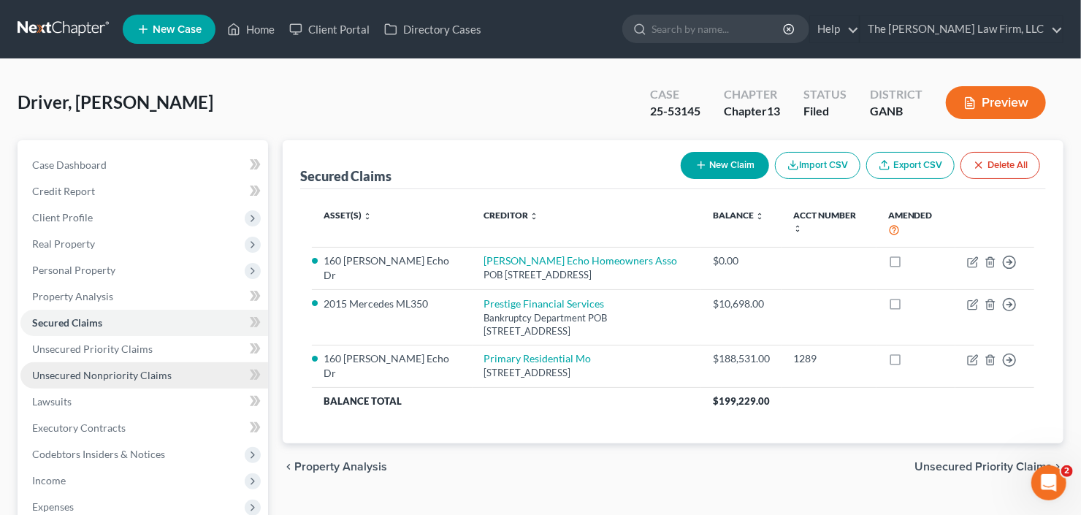
click at [76, 369] on span "Unsecured Nonpriority Claims" at bounding box center [102, 375] width 140 height 12
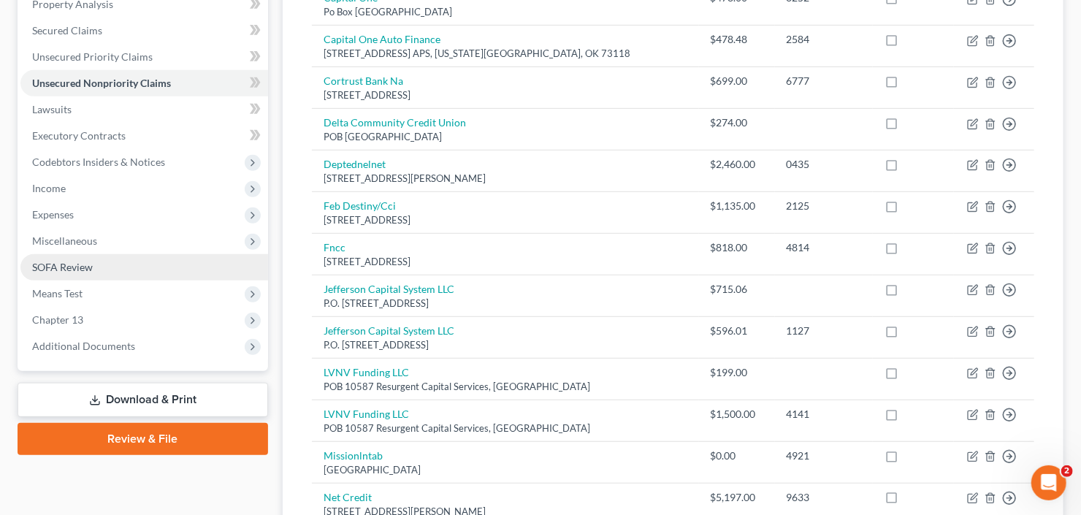
click at [116, 267] on link "SOFA Review" at bounding box center [144, 267] width 248 height 26
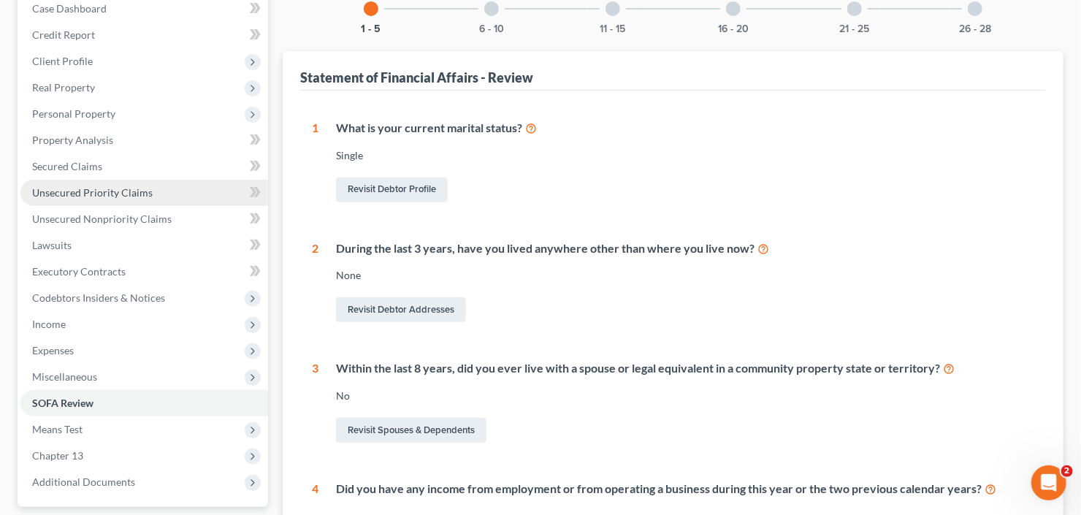
scroll to position [234, 0]
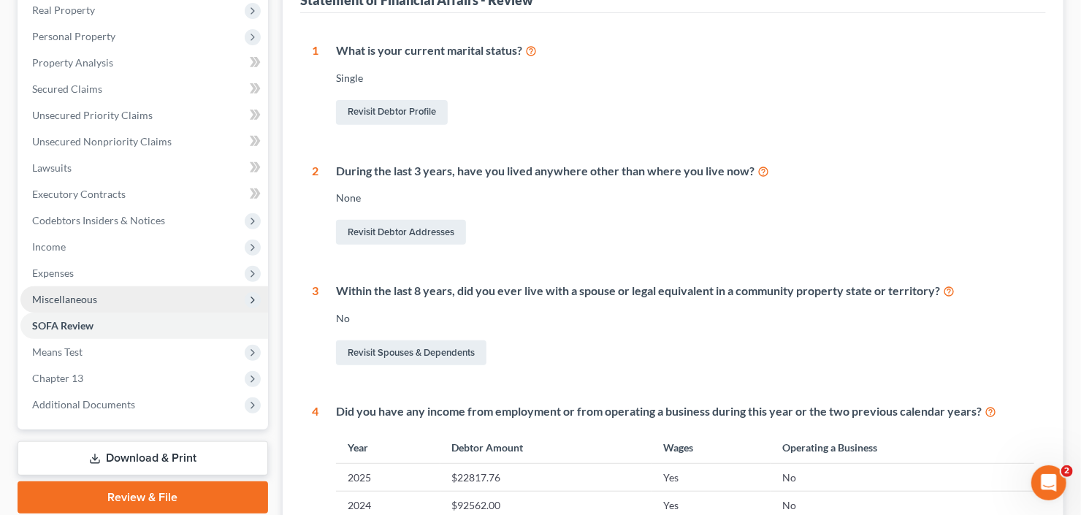
click at [121, 295] on span "Miscellaneous" at bounding box center [144, 299] width 248 height 26
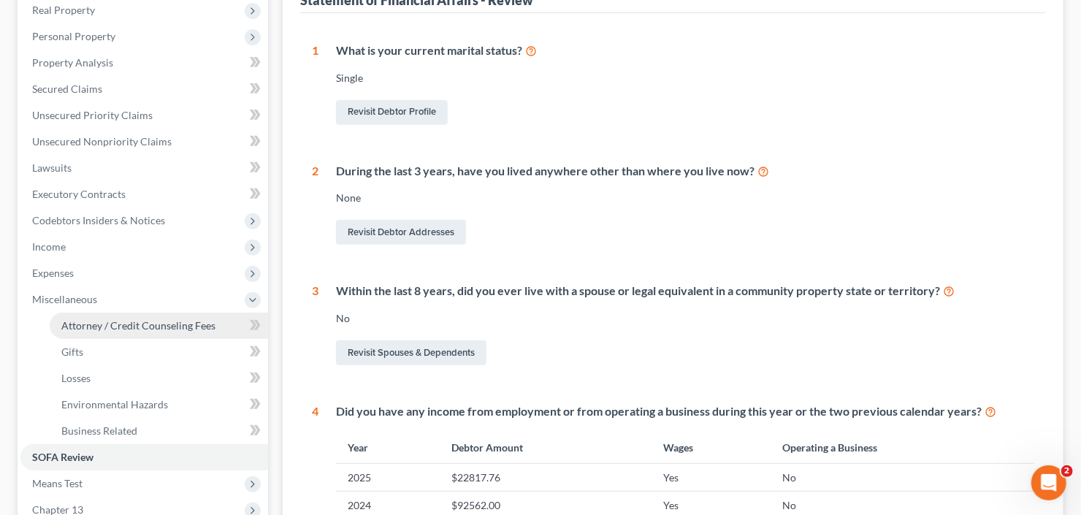
click at [113, 326] on span "Attorney / Credit Counseling Fees" at bounding box center [138, 325] width 154 height 12
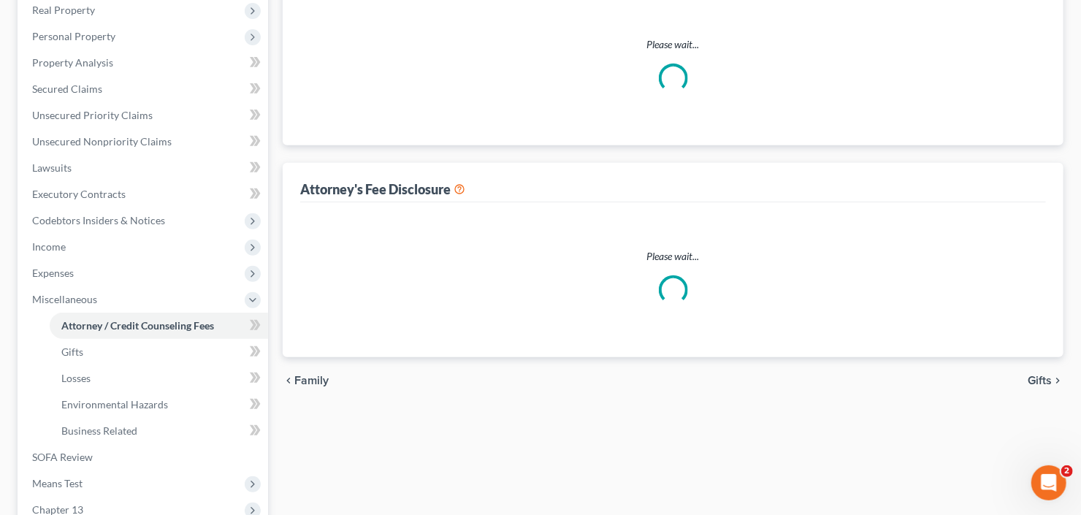
scroll to position [57, 0]
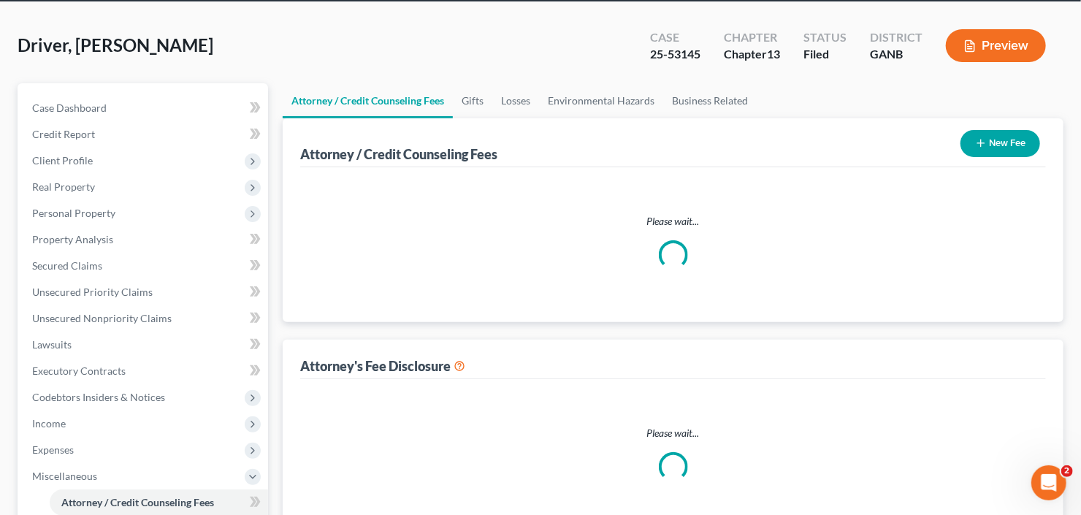
select select "2"
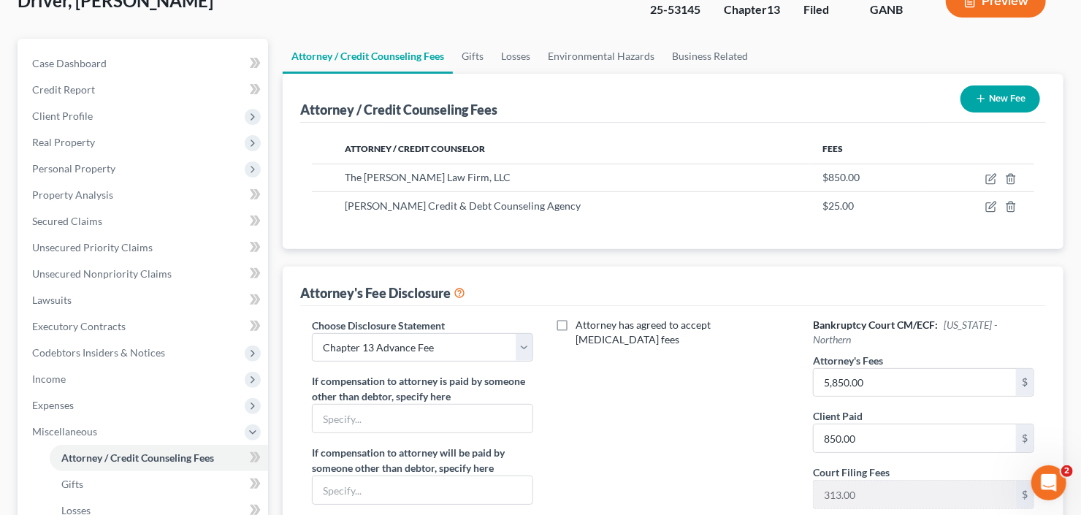
scroll to position [117, 0]
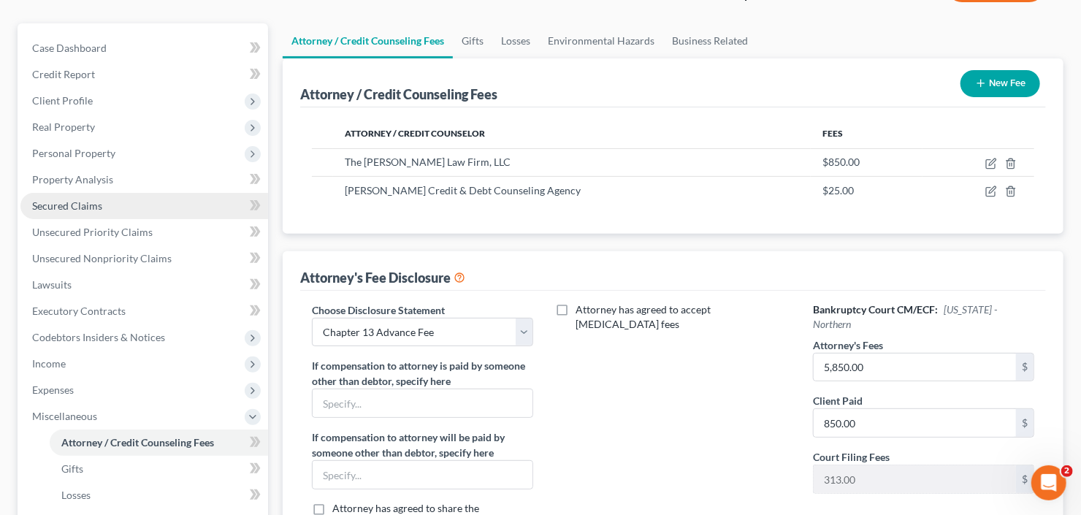
click at [72, 210] on span "Secured Claims" at bounding box center [67, 205] width 70 height 12
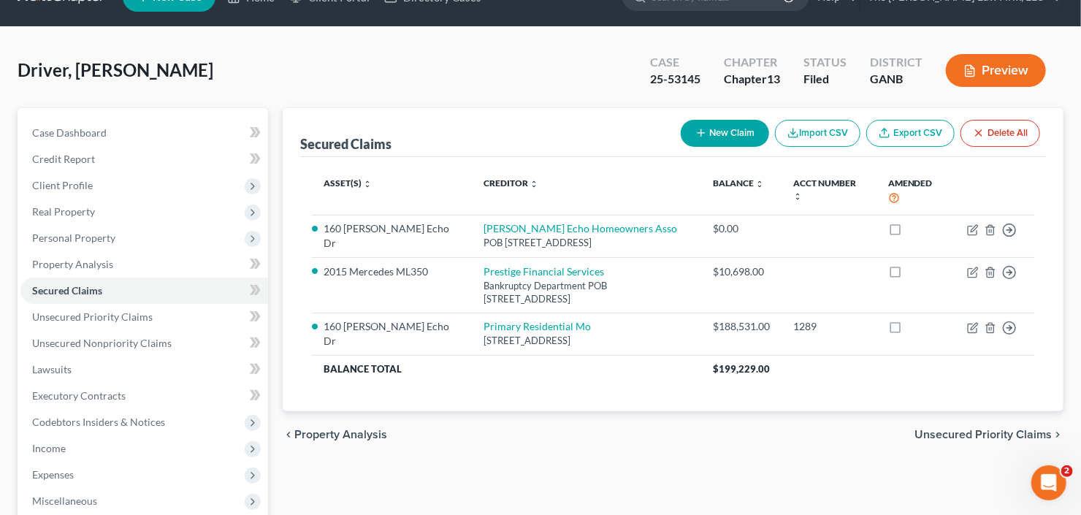
scroll to position [58, 0]
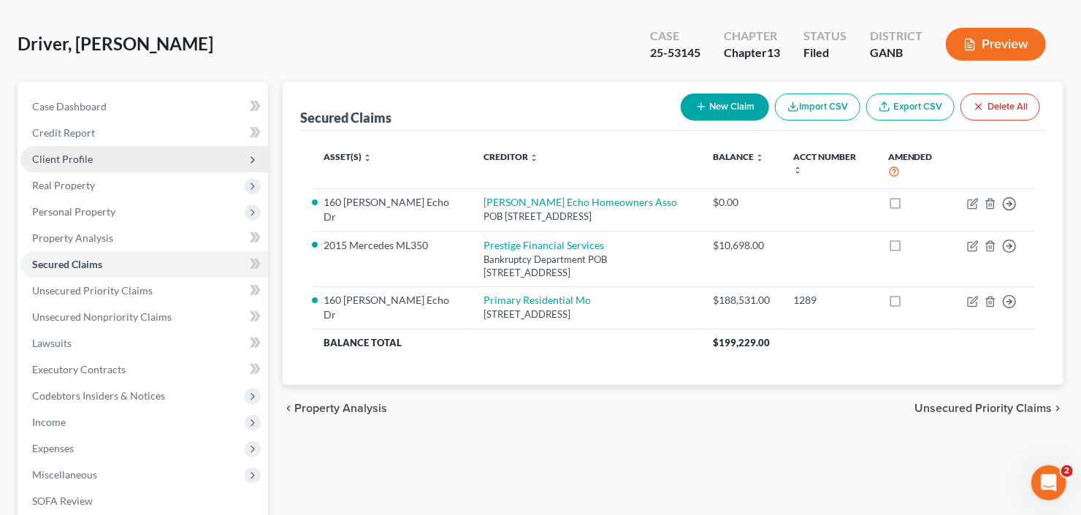
click at [74, 161] on span "Client Profile" at bounding box center [62, 159] width 61 height 12
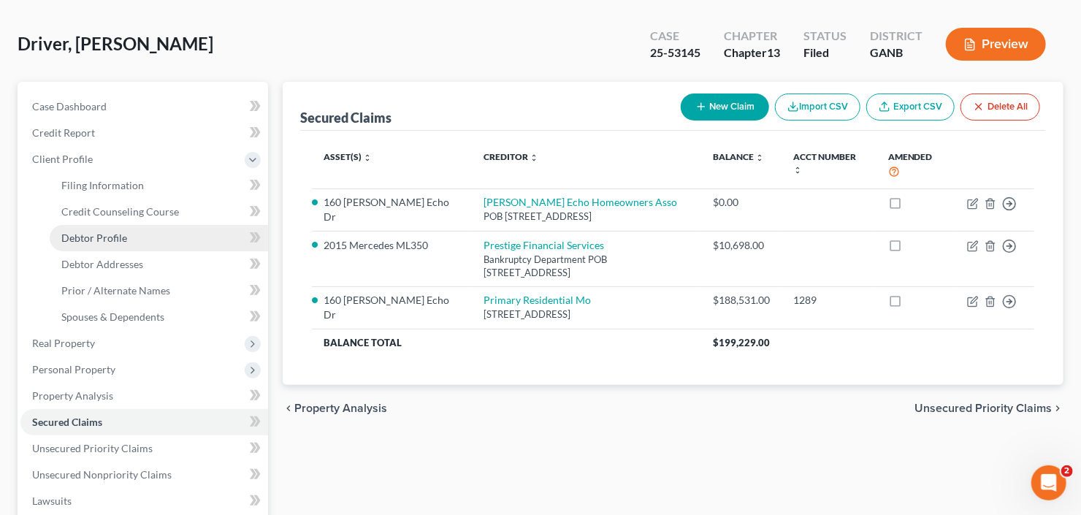
click at [114, 235] on span "Debtor Profile" at bounding box center [94, 238] width 66 height 12
select select "0"
select select "2"
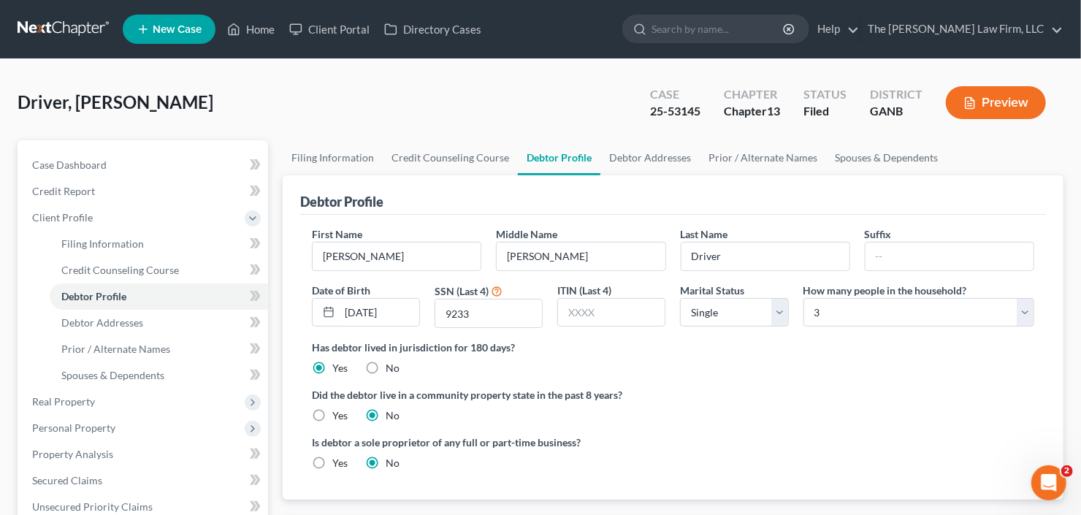
radio input "true"
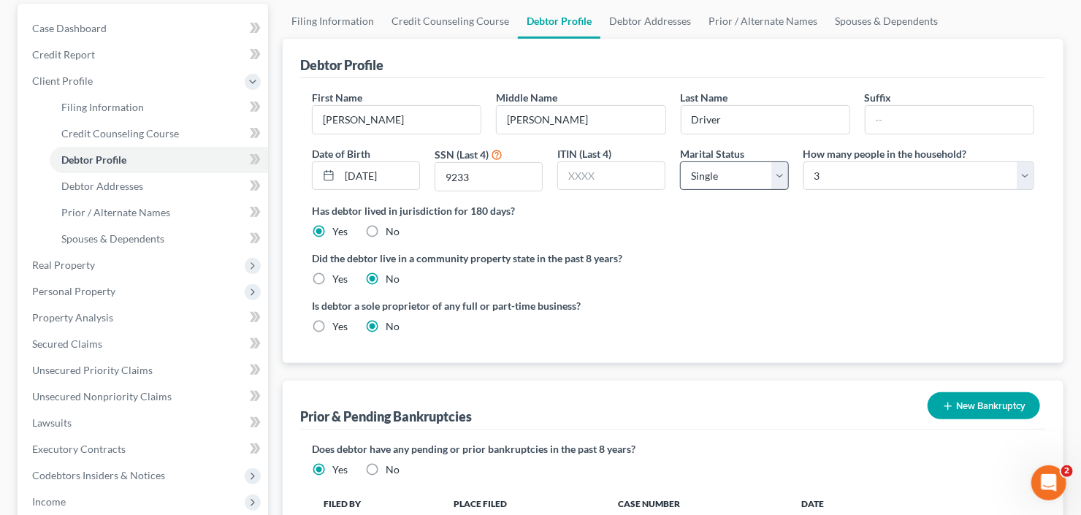
scroll to position [117, 0]
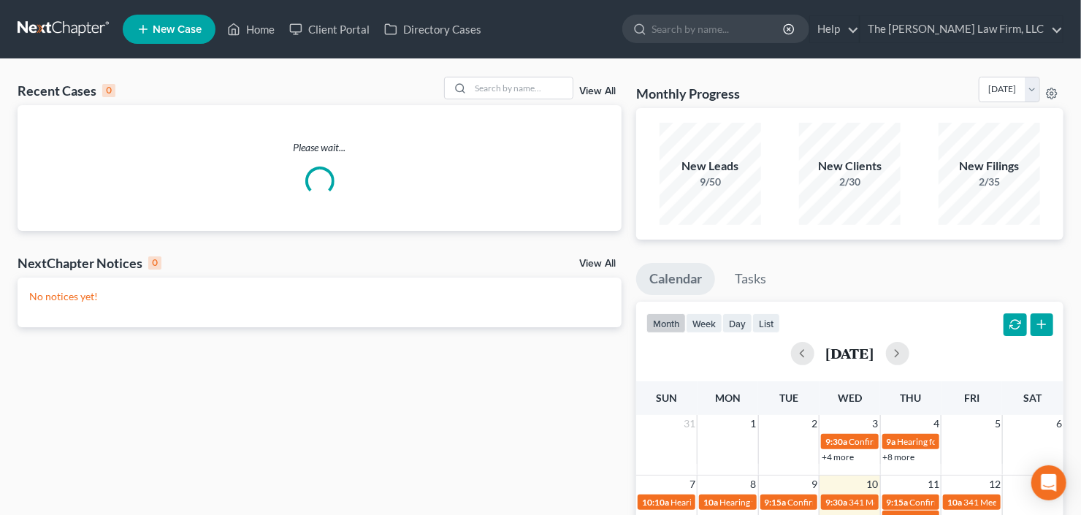
click at [148, 18] on link "New Case" at bounding box center [169, 29] width 93 height 29
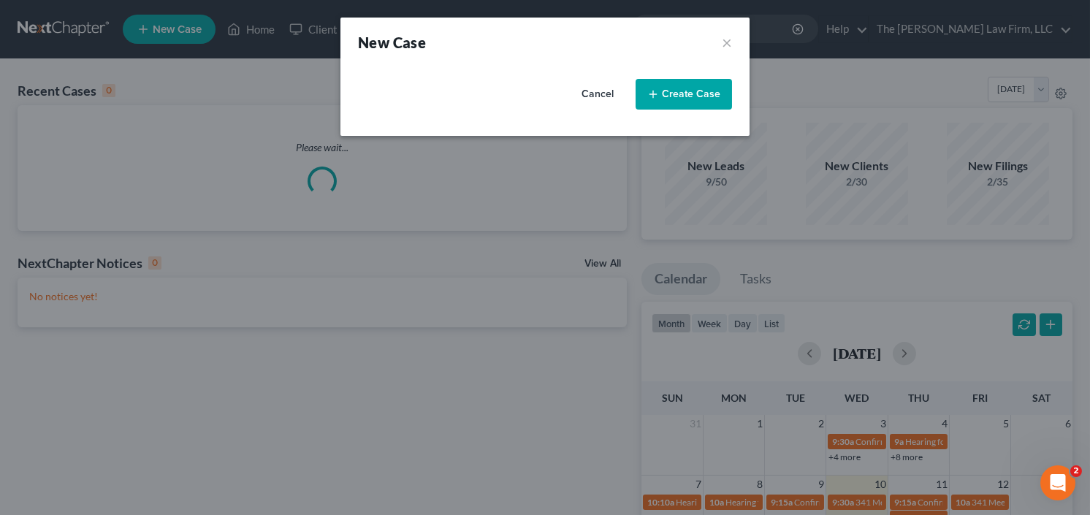
select select "19"
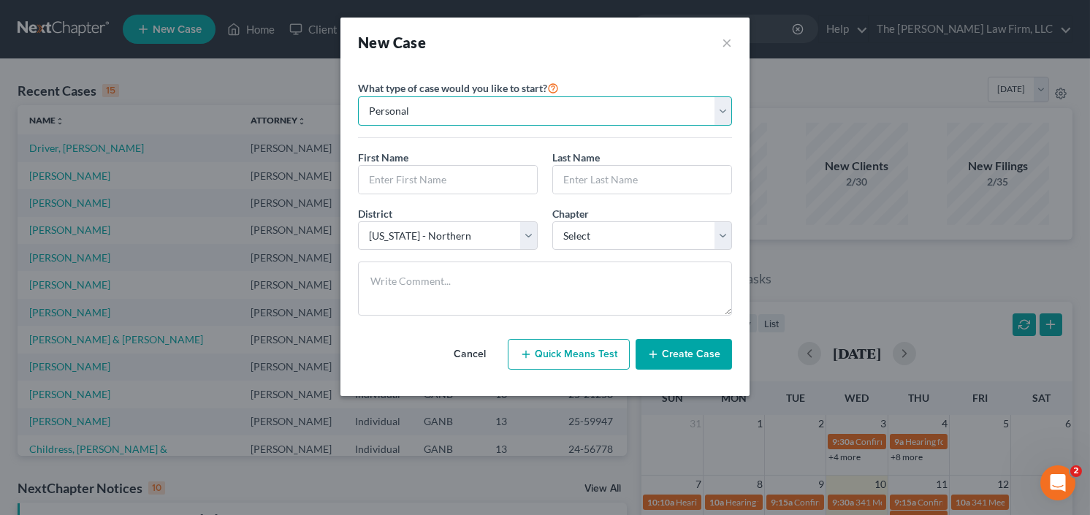
click at [462, 113] on select "Personal Business" at bounding box center [545, 110] width 374 height 29
click at [461, 113] on select "Personal Business" at bounding box center [545, 110] width 374 height 29
click at [397, 175] on input "text" at bounding box center [448, 180] width 178 height 28
type input "Shaconna"
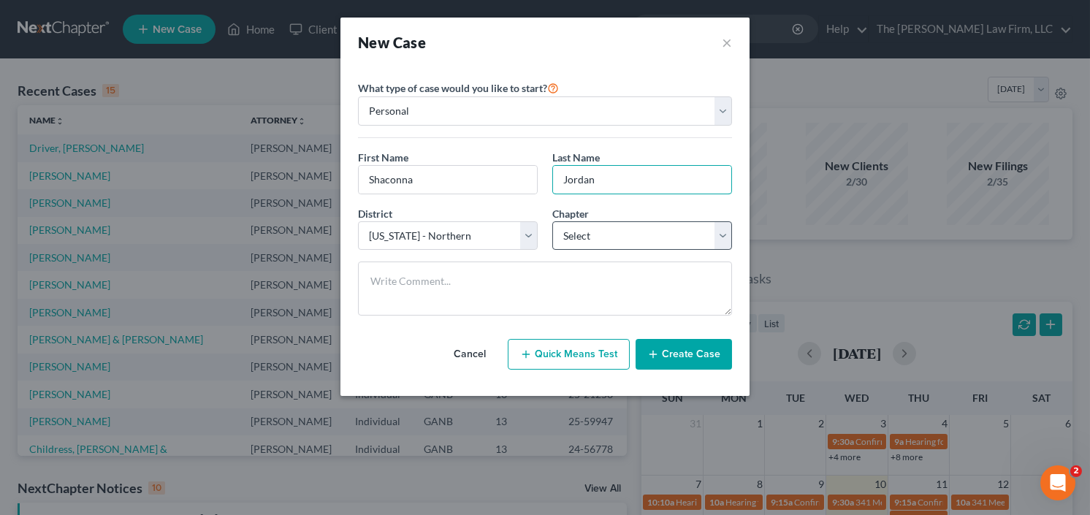
type input "Jordan"
click at [592, 229] on select "Select 7 11 12 13" at bounding box center [642, 235] width 180 height 29
select select "3"
click at [552, 221] on select "Select 7 11 12 13" at bounding box center [642, 235] width 180 height 29
click at [665, 345] on button "Create Case" at bounding box center [684, 354] width 96 height 31
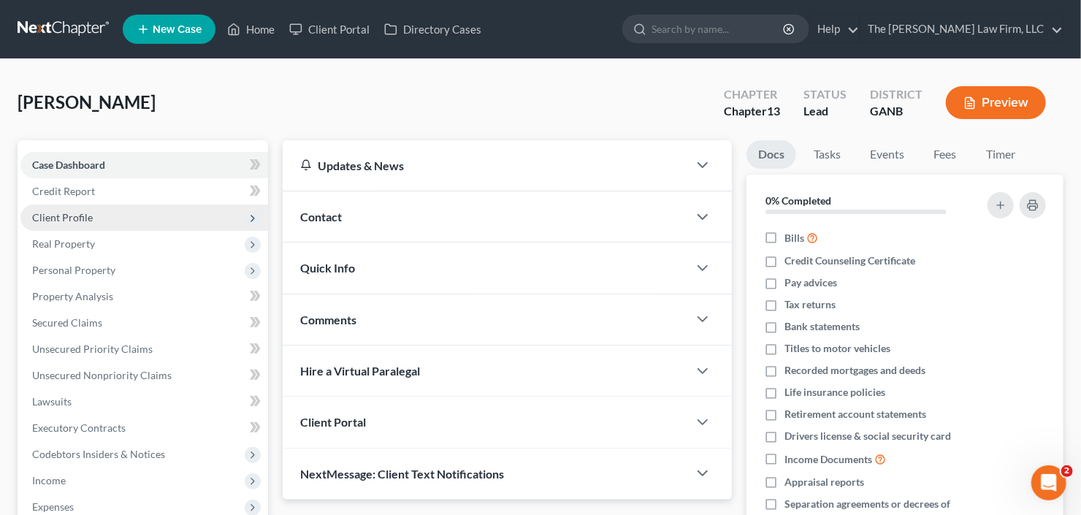
click at [82, 214] on span "Client Profile" at bounding box center [62, 217] width 61 height 12
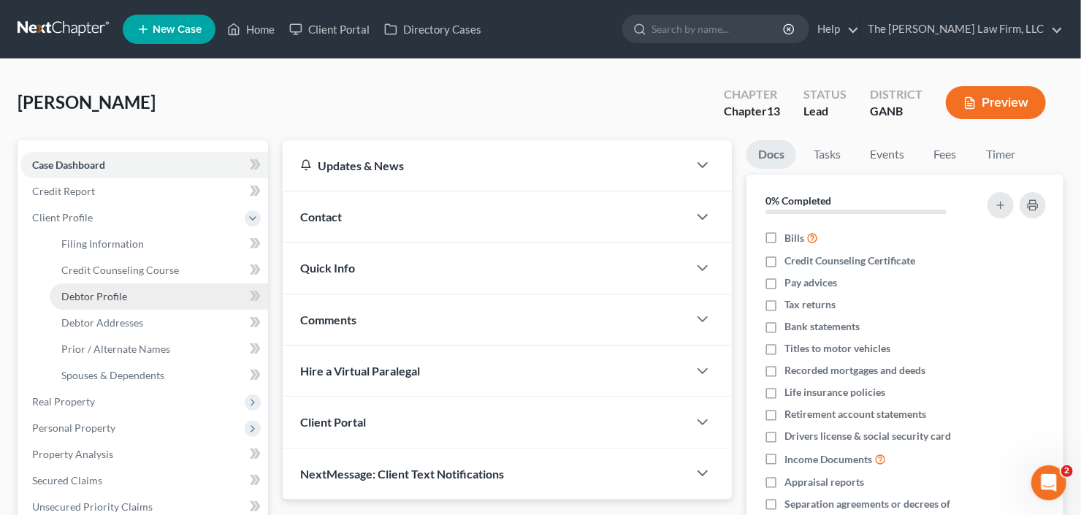
click at [100, 296] on span "Debtor Profile" at bounding box center [94, 296] width 66 height 12
select select "0"
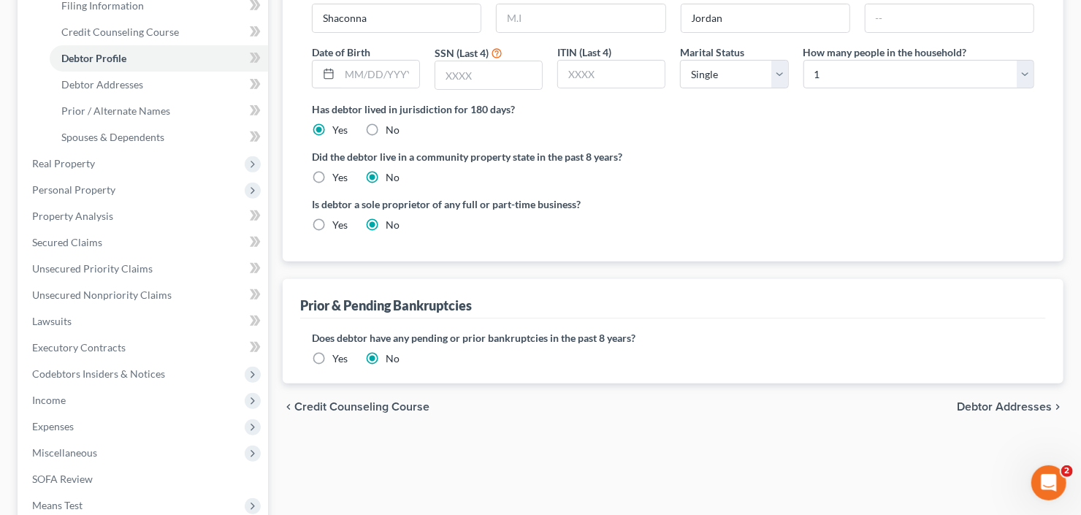
scroll to position [292, 0]
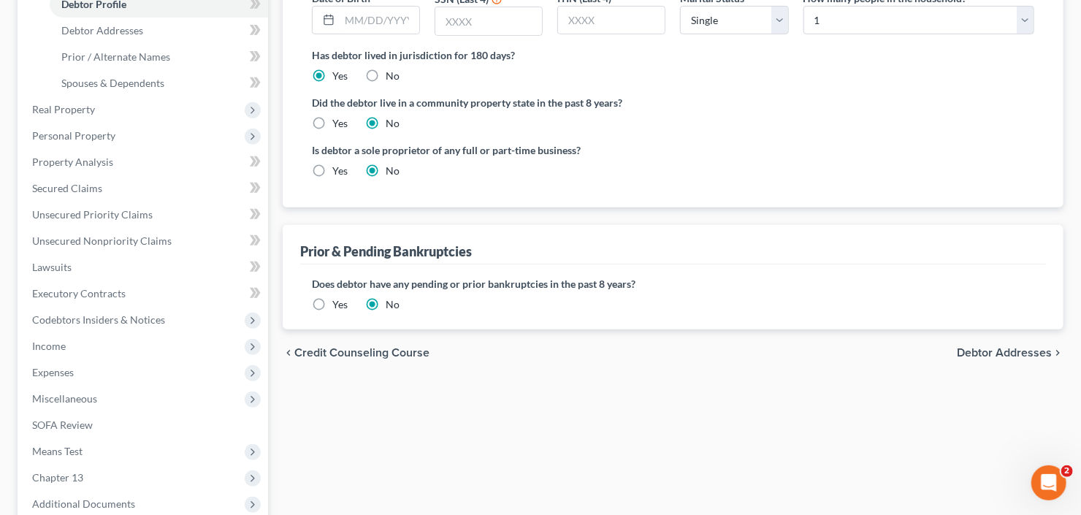
click at [332, 302] on label "Yes" at bounding box center [339, 304] width 15 height 15
click at [338, 302] on input "Yes" at bounding box center [342, 301] width 9 height 9
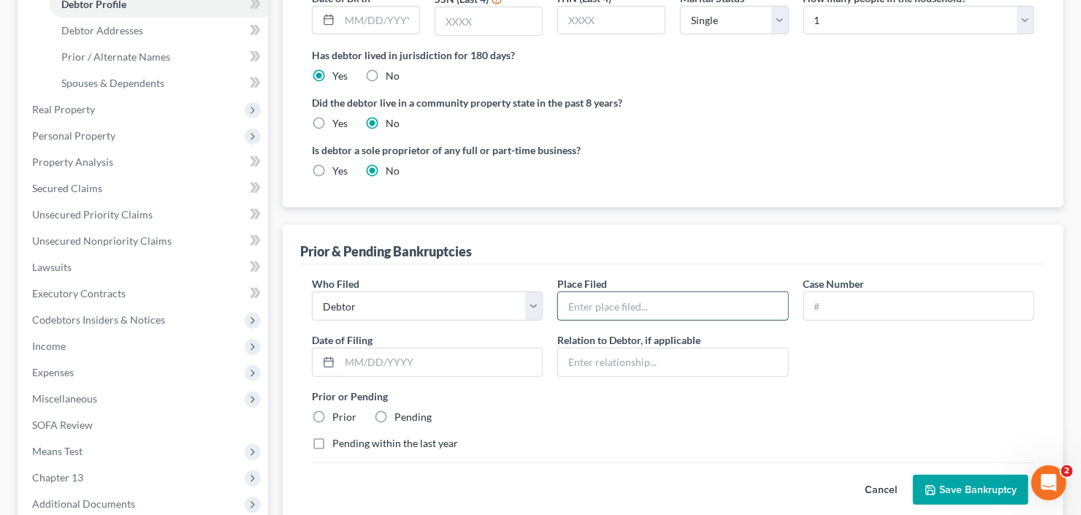
click at [613, 306] on input "text" at bounding box center [672, 306] width 229 height 28
type input "NDGA"
click at [853, 301] on input "text" at bounding box center [918, 306] width 229 height 28
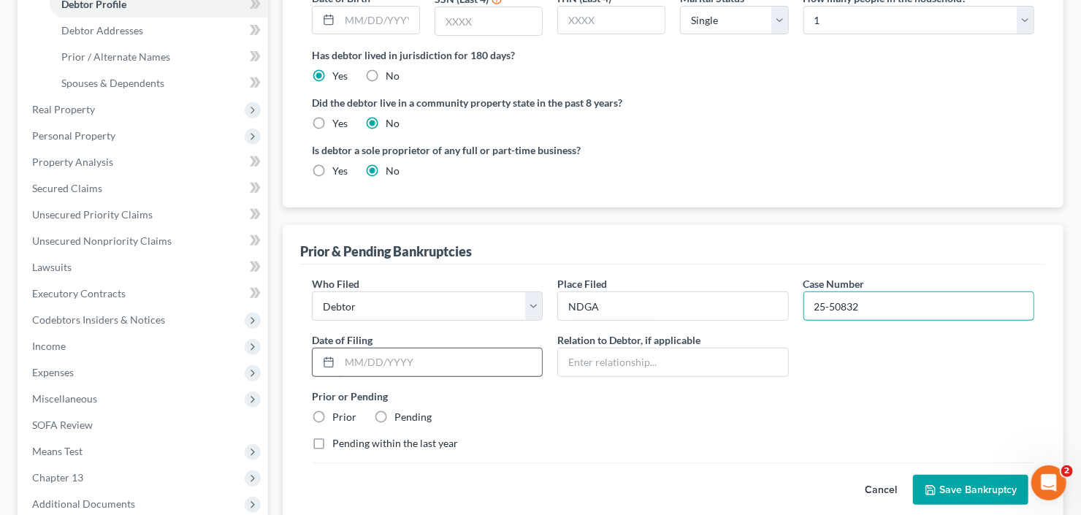
type input "25-50832"
click at [367, 361] on input "text" at bounding box center [441, 362] width 202 height 28
type input "01/27/2025"
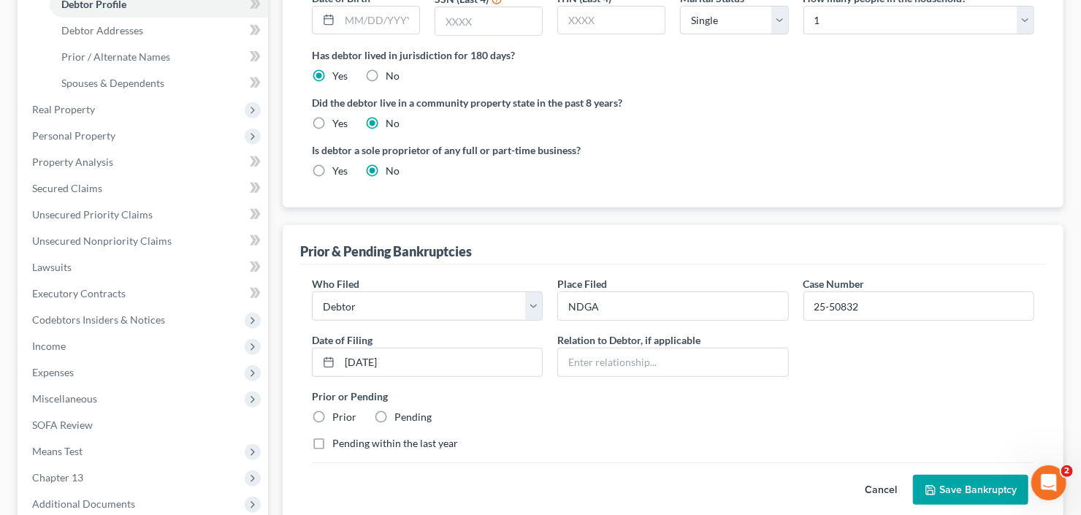
click at [967, 487] on button "Save Bankruptcy" at bounding box center [970, 490] width 115 height 31
